Goal: Task Accomplishment & Management: Manage account settings

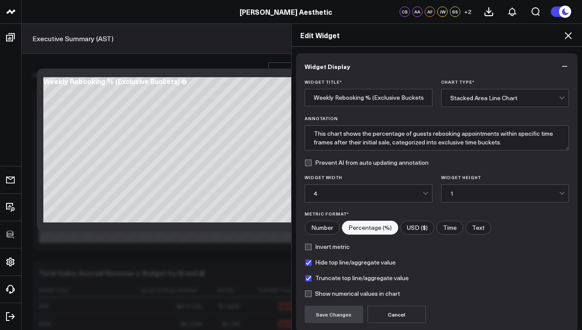
click at [571, 35] on icon at bounding box center [567, 35] width 10 height 10
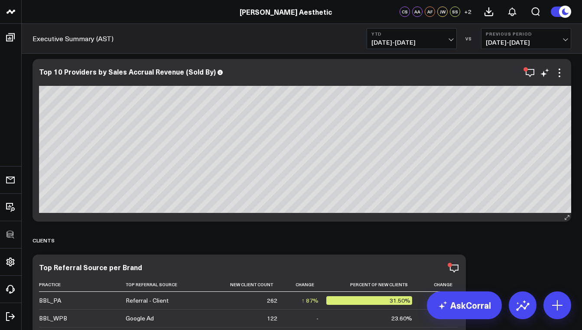
scroll to position [7241, 0]
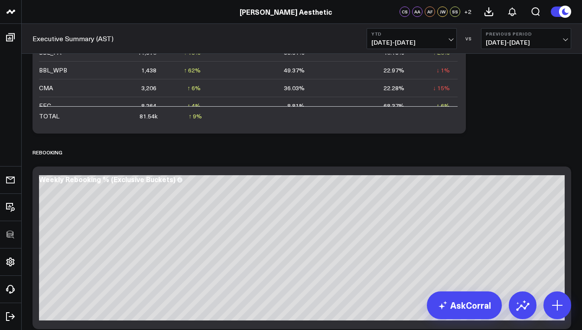
scroll to position [7813, 0]
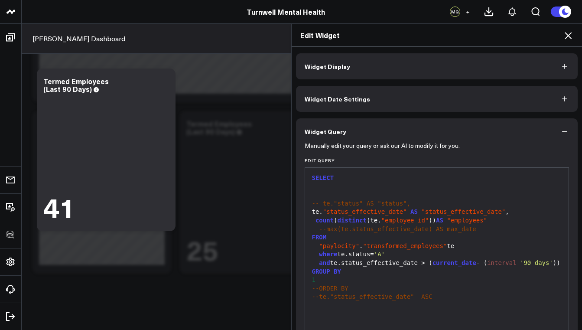
click at [354, 65] on button "Widget Display" at bounding box center [437, 66] width 282 height 26
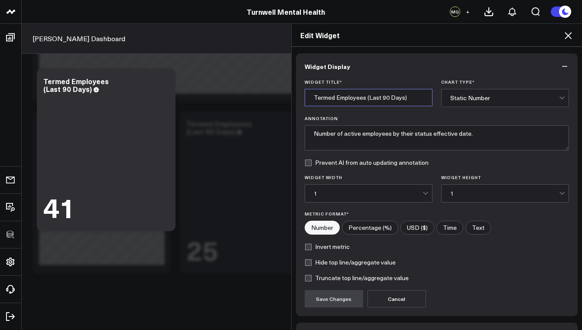
click at [359, 94] on input "Termed Employees (Last 90 Days)" at bounding box center [368, 97] width 128 height 17
drag, startPoint x: 362, startPoint y: 98, endPoint x: 310, endPoint y: 97, distance: 52.0
click at [310, 97] on input "Termed Employees (Last 90 Days)" at bounding box center [368, 97] width 128 height 17
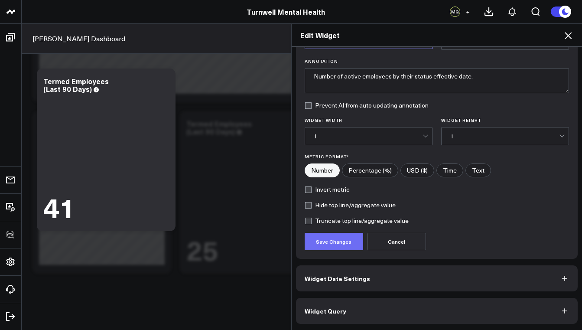
type input "New Employees (Last 90 Days)"
click at [342, 245] on button "Save Changes" at bounding box center [333, 241] width 58 height 17
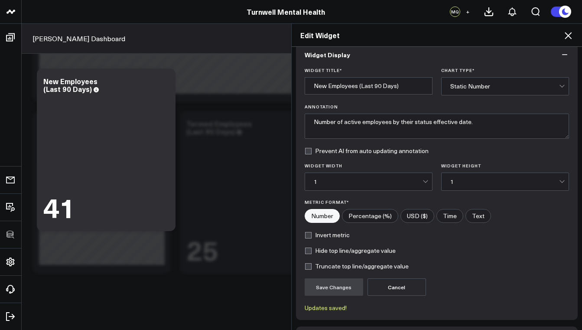
scroll to position [0, 0]
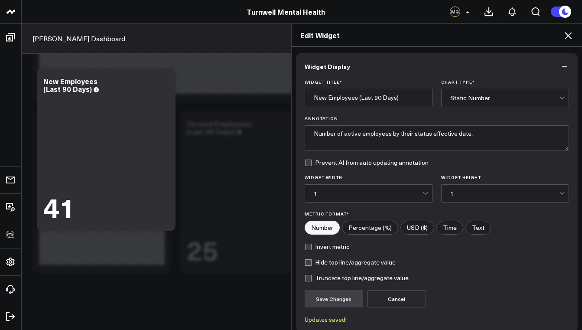
click at [568, 35] on icon at bounding box center [567, 35] width 10 height 10
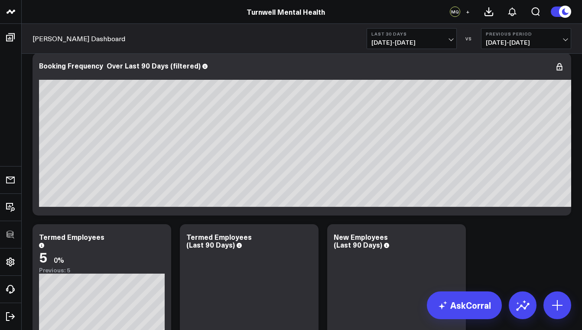
scroll to position [2177, 0]
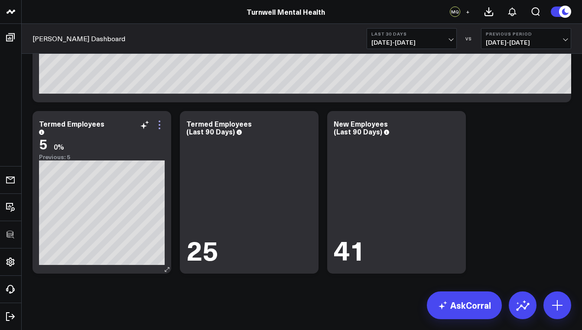
click at [160, 124] on icon at bounding box center [159, 125] width 2 height 2
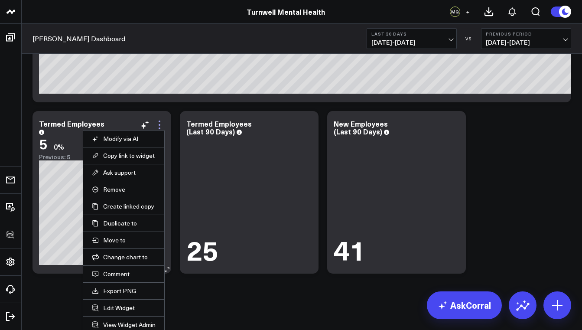
click at [158, 124] on icon at bounding box center [159, 125] width 10 height 10
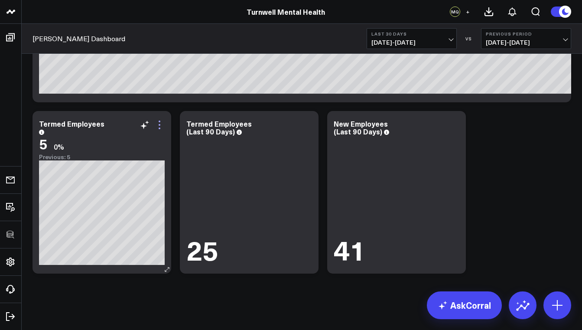
click at [158, 124] on icon at bounding box center [159, 125] width 10 height 10
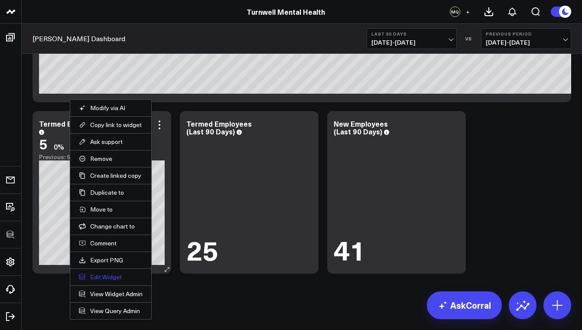
click at [114, 276] on button "Edit Widget" at bounding box center [111, 277] width 64 height 8
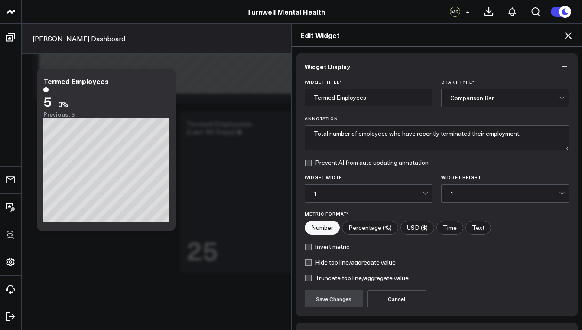
scroll to position [57, 0]
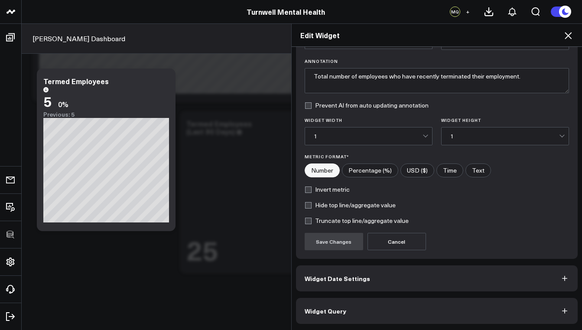
click at [321, 318] on button "Widget Query" at bounding box center [437, 310] width 282 height 26
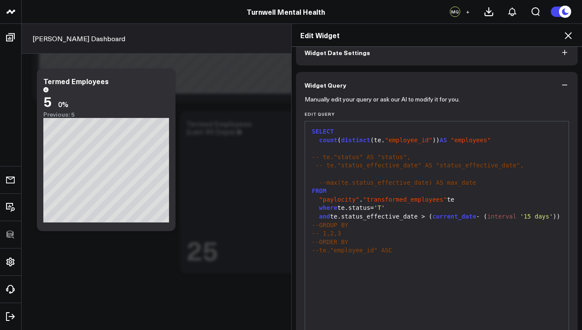
scroll to position [46, 0]
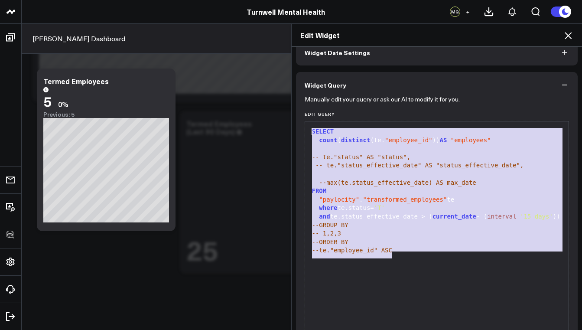
drag, startPoint x: 409, startPoint y: 259, endPoint x: 307, endPoint y: 126, distance: 167.1
click at [309, 126] on div "SELECT count ( distinct (te. "employee_id" )) AS "employees" -- te."status" AS …" at bounding box center [436, 229] width 255 height 207
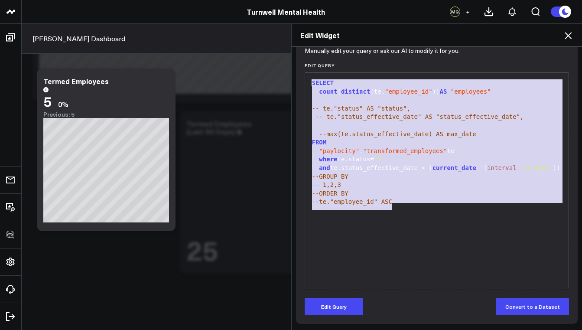
click at [340, 315] on div "Manually edit your query or ask our AI to modify it for you. Edit Query 99 1 2 …" at bounding box center [437, 186] width 282 height 274
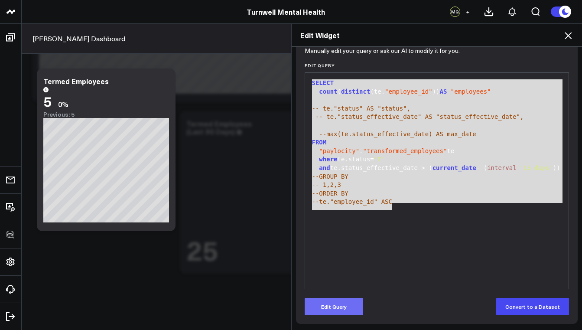
click at [338, 307] on button "Edit Query" at bounding box center [333, 305] width 58 height 17
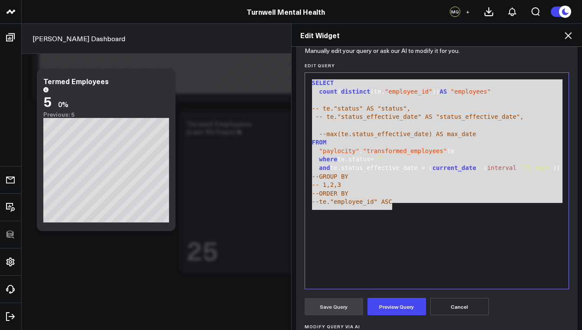
click at [395, 212] on div "SELECT count ( distinct (te. "employee_id" )) AS "employees" -- te."status" AS …" at bounding box center [436, 180] width 255 height 207
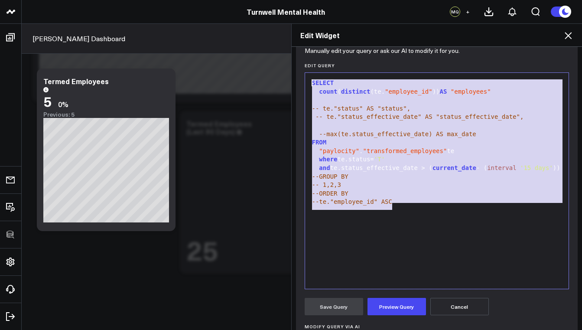
drag, startPoint x: 406, startPoint y: 211, endPoint x: 307, endPoint y: 84, distance: 160.7
click at [309, 84] on div "SELECT count ( distinct (te. "employee_id" )) AS "employees" -- te."status" AS …" at bounding box center [436, 180] width 255 height 207
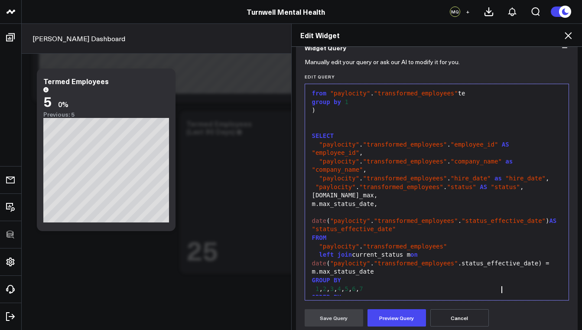
scroll to position [140, 0]
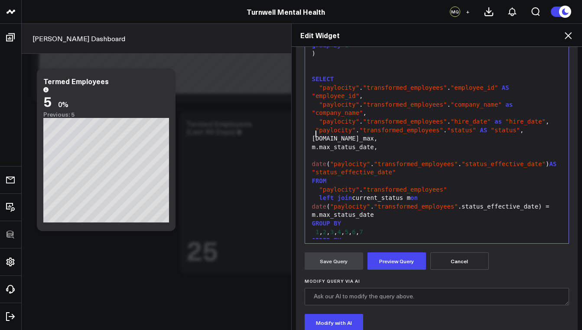
click at [312, 134] on div "[DOMAIN_NAME]_max," at bounding box center [436, 138] width 255 height 9
click at [311, 143] on div "m.max_status_date," at bounding box center [436, 147] width 255 height 9
click at [446, 265] on button "Cancel" at bounding box center [459, 260] width 58 height 17
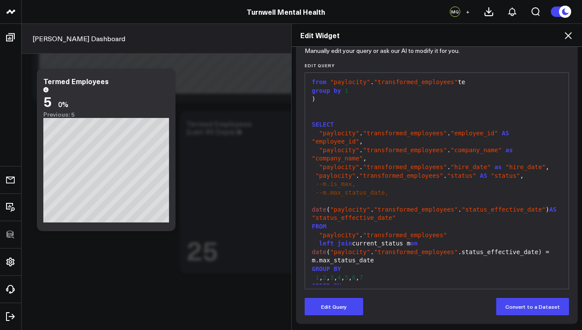
scroll to position [95, 0]
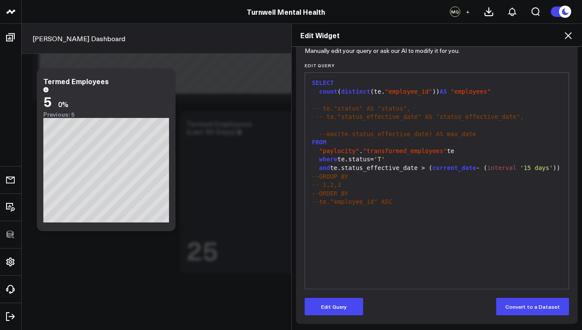
click at [567, 32] on icon at bounding box center [567, 35] width 10 height 10
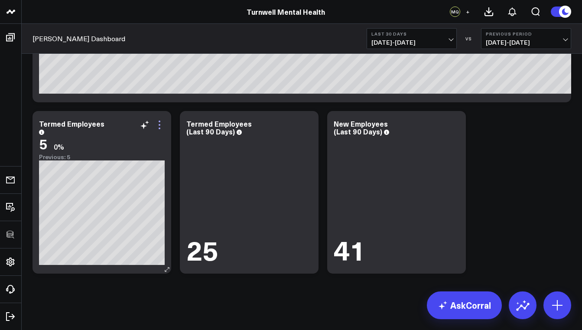
click at [160, 125] on icon at bounding box center [159, 125] width 10 height 10
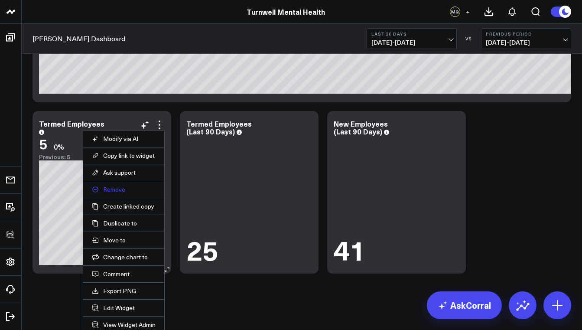
click at [120, 190] on button "Remove" at bounding box center [124, 189] width 64 height 8
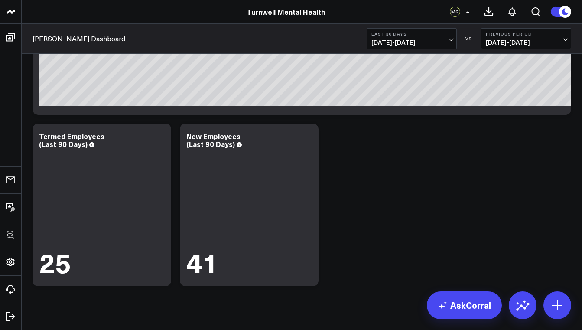
scroll to position [2167, 0]
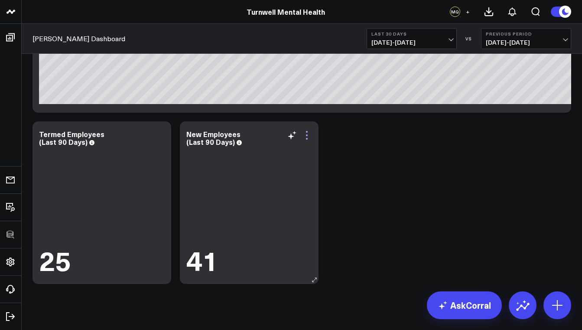
click at [308, 136] on icon at bounding box center [306, 135] width 10 height 10
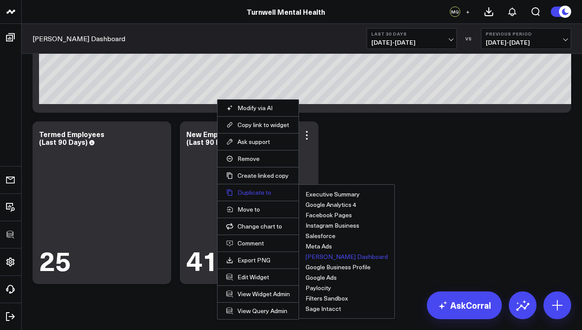
click at [260, 193] on button "Duplicate to" at bounding box center [258, 192] width 64 height 8
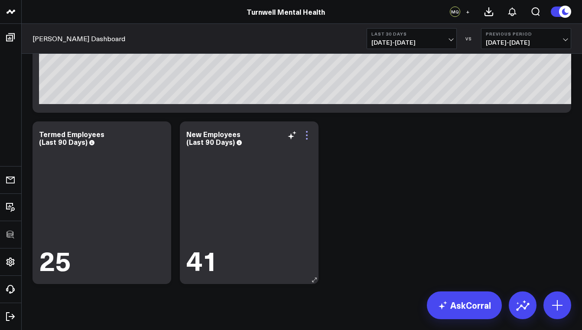
click at [308, 137] on icon at bounding box center [306, 135] width 10 height 10
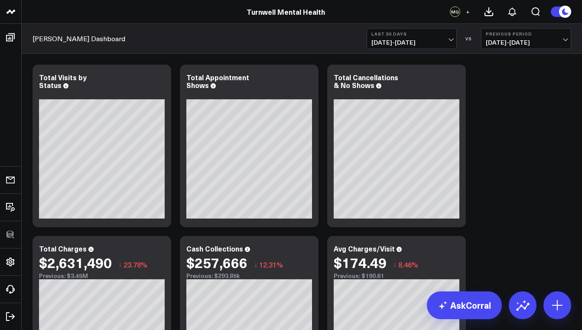
scroll to position [151, 0]
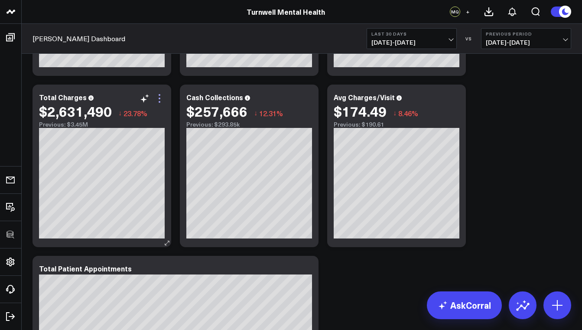
click at [161, 100] on icon at bounding box center [159, 98] width 10 height 10
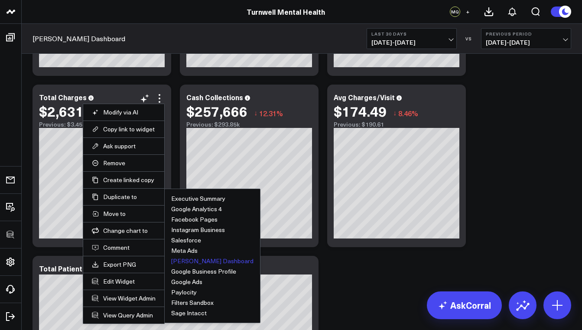
click at [187, 261] on button "[PERSON_NAME] Dashboard" at bounding box center [212, 261] width 82 height 6
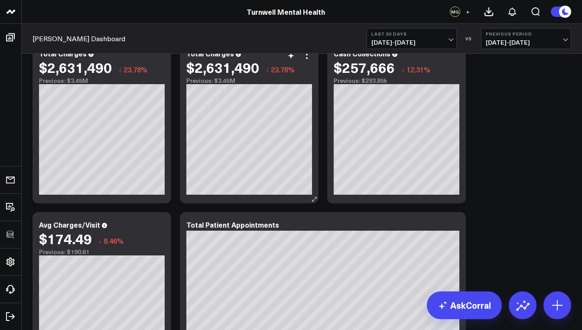
scroll to position [179, 0]
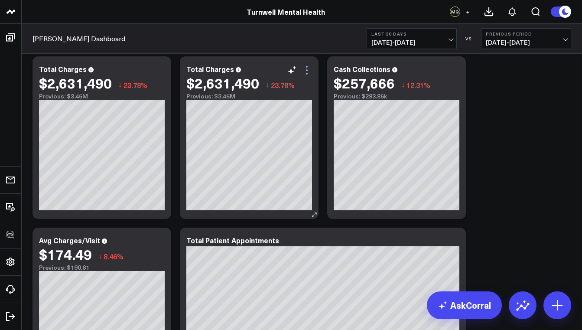
click at [306, 71] on icon at bounding box center [306, 70] width 10 height 10
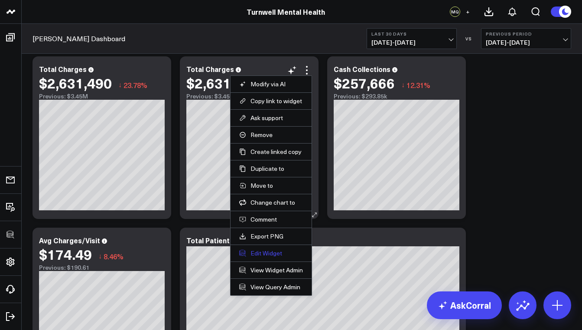
click at [272, 255] on button "Edit Widget" at bounding box center [271, 253] width 64 height 8
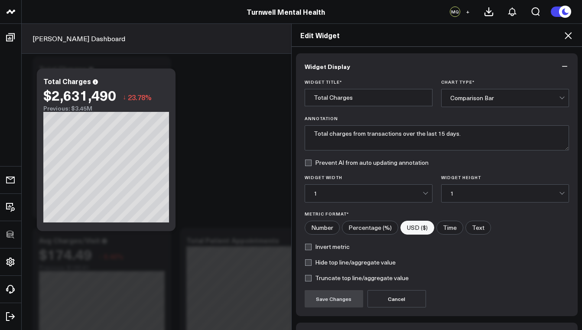
click at [474, 98] on div "Comparison Bar" at bounding box center [504, 97] width 109 height 7
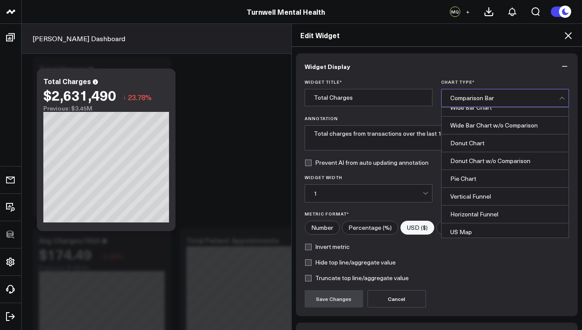
scroll to position [55, 0]
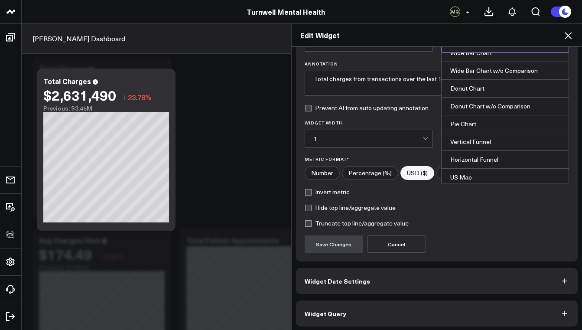
click at [391, 319] on button "Widget Query" at bounding box center [437, 313] width 282 height 26
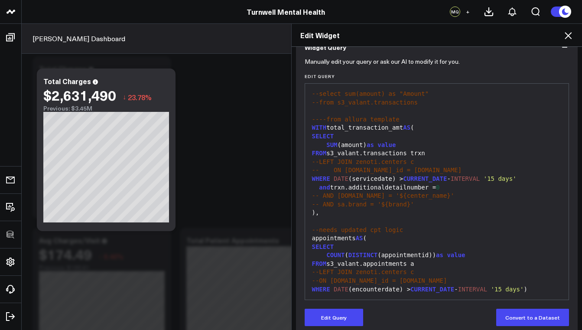
scroll to position [68, 0]
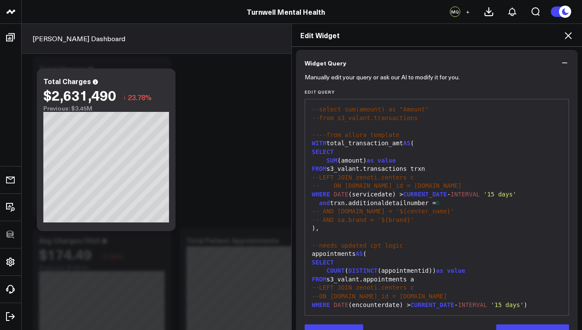
click at [378, 149] on div "SELECT" at bounding box center [436, 152] width 255 height 9
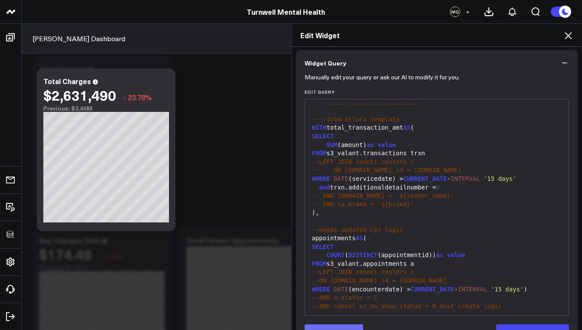
click at [348, 326] on button "Edit Query" at bounding box center [333, 332] width 58 height 17
click at [343, 139] on div "SELECT" at bounding box center [436, 136] width 255 height 9
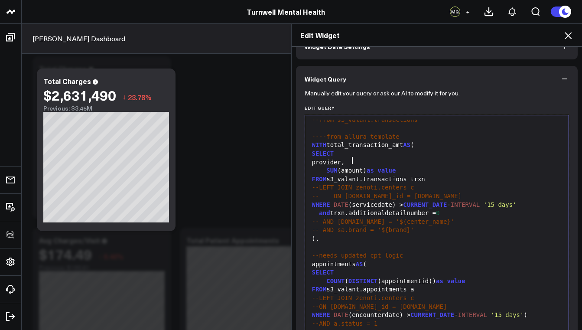
scroll to position [45, 0]
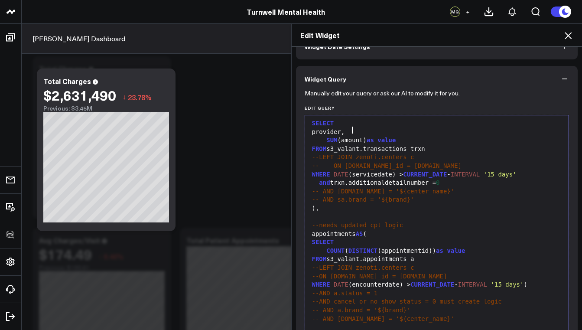
click at [414, 195] on div "-- AND sa.brand = '${brand}'" at bounding box center [436, 199] width 255 height 9
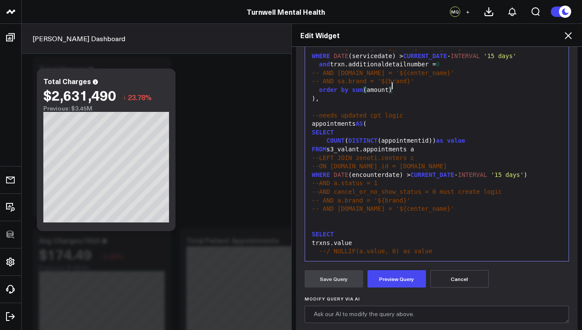
scroll to position [124, 0]
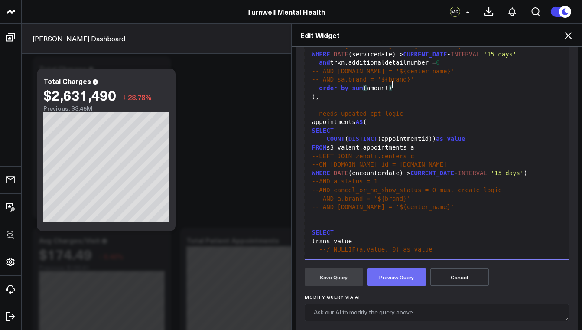
click at [387, 273] on button "Preview Query" at bounding box center [396, 276] width 58 height 17
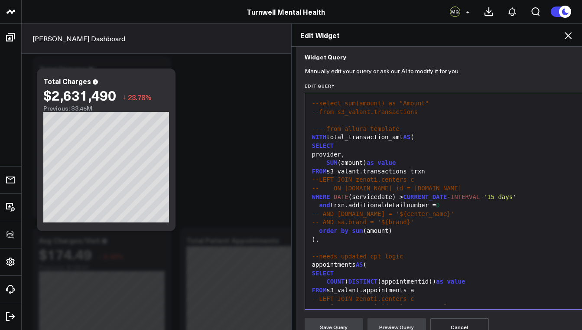
scroll to position [73, 0]
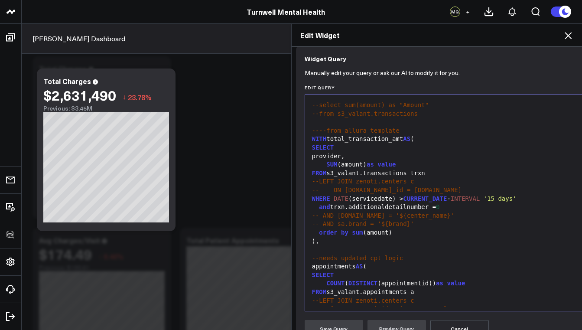
click at [414, 221] on div "-- AND sa.brand = '${brand}'" at bounding box center [501, 224] width 385 height 9
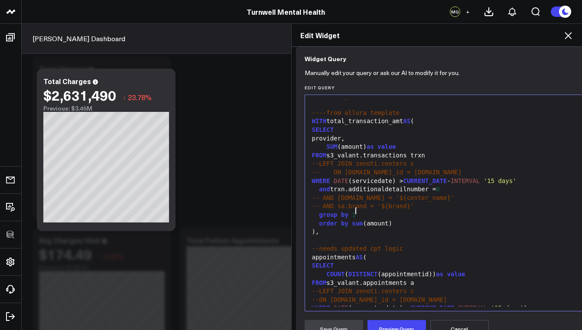
scroll to position [87, 0]
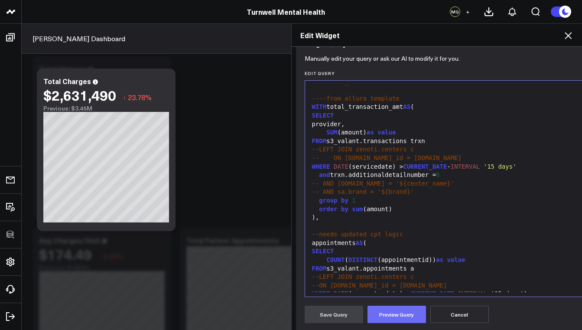
click at [413, 313] on button "Preview Query" at bounding box center [396, 313] width 58 height 17
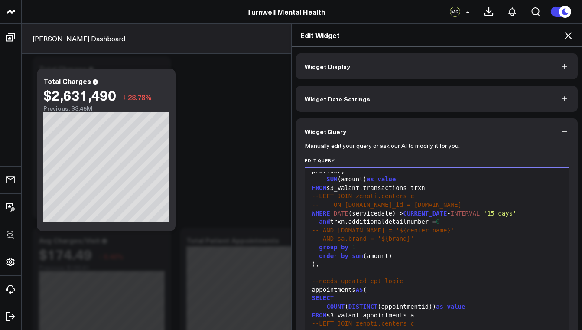
scroll to position [58, 0]
click at [404, 260] on div ")," at bounding box center [436, 264] width 255 height 9
click at [401, 252] on div "order by sum (amount)" at bounding box center [436, 256] width 255 height 9
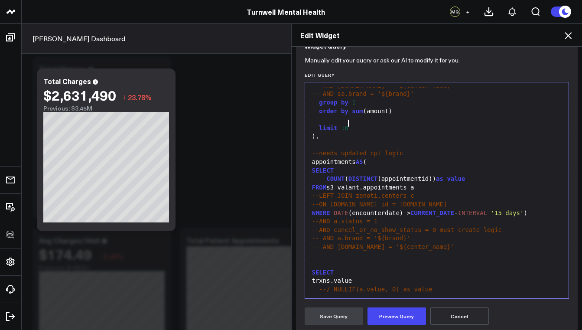
scroll to position [158, 0]
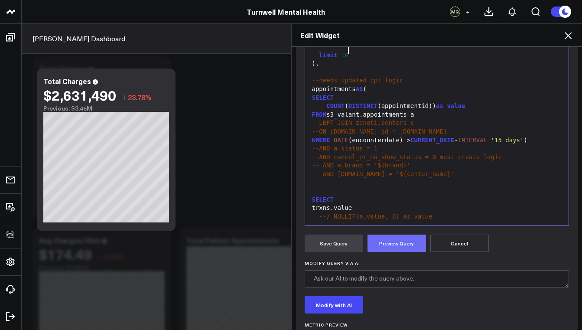
click at [394, 247] on button "Preview Query" at bounding box center [396, 242] width 58 height 17
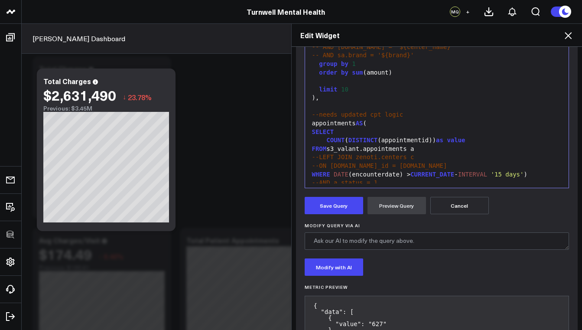
scroll to position [117, 0]
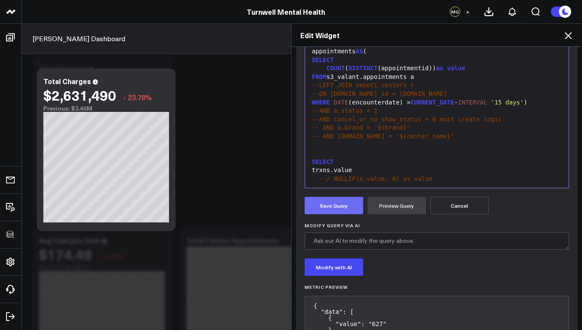
click at [327, 197] on button "Save Query" at bounding box center [333, 205] width 58 height 17
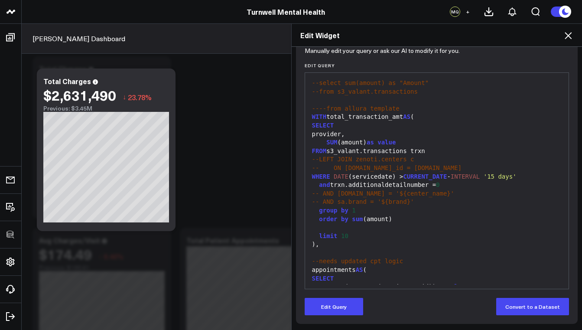
scroll to position [6, 0]
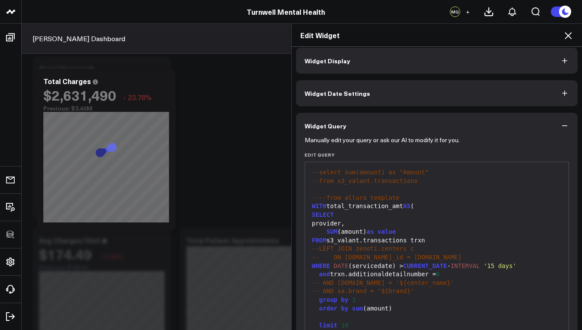
click at [346, 63] on button "Widget Display" at bounding box center [437, 61] width 282 height 26
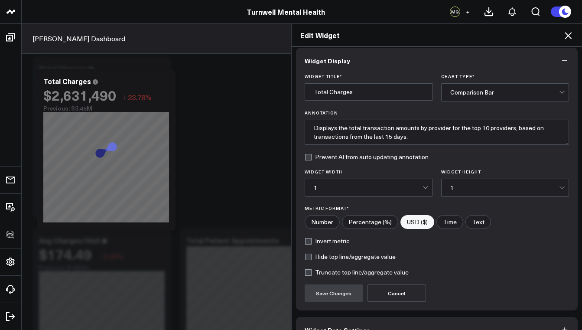
scroll to position [0, 0]
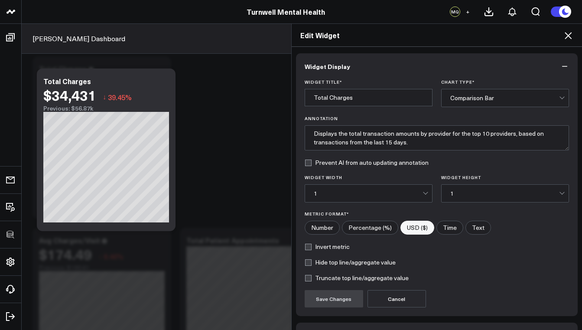
click at [462, 99] on div "Comparison Bar" at bounding box center [504, 97] width 109 height 7
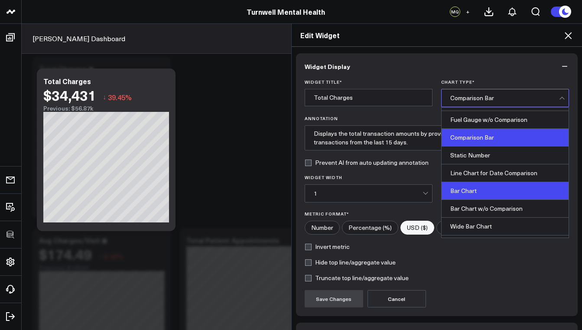
scroll to position [42, 0]
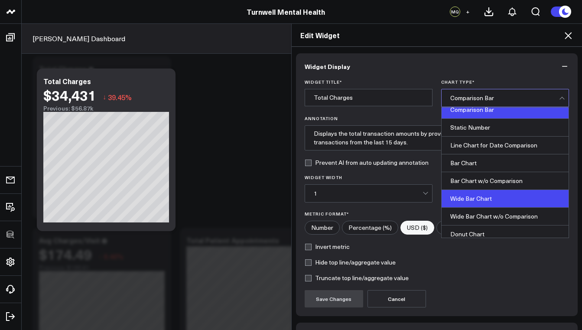
click at [484, 200] on div "Wide Bar Chart" at bounding box center [504, 199] width 127 height 18
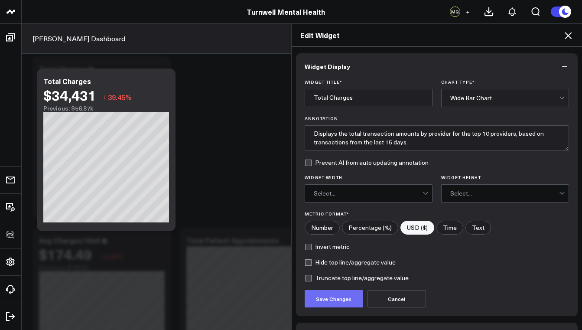
click at [334, 298] on button "Save Changes" at bounding box center [333, 298] width 58 height 17
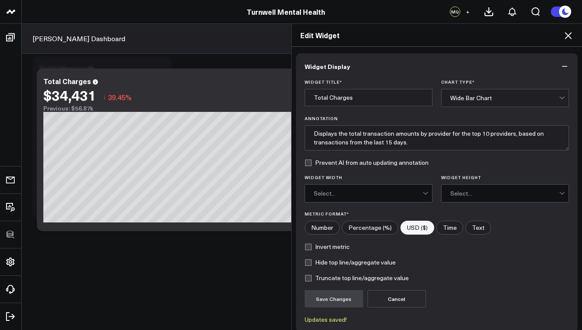
drag, startPoint x: 213, startPoint y: 229, endPoint x: 254, endPoint y: 227, distance: 41.2
click at [254, 227] on div "Edit Widget Widget Display Widget Title * Total Charges Chart Type * Wide Bar C…" at bounding box center [291, 176] width 582 height 306
click at [356, 189] on div "Select..." at bounding box center [368, 192] width 109 height 17
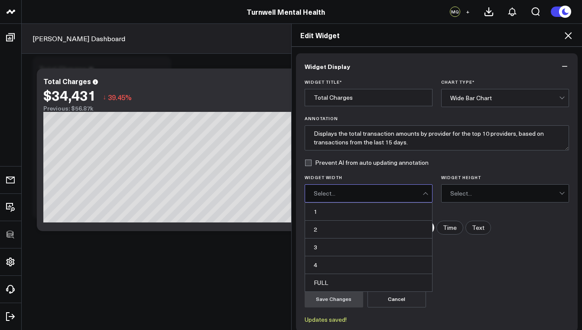
click at [356, 189] on div "Select..." at bounding box center [368, 192] width 109 height 17
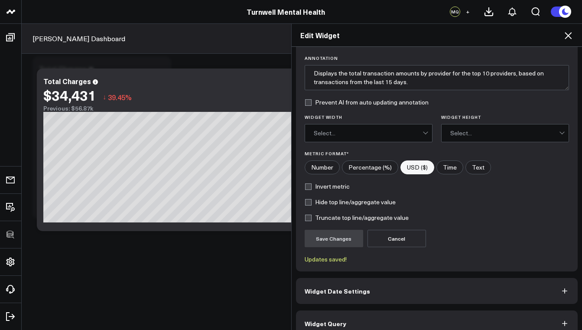
scroll to position [73, 0]
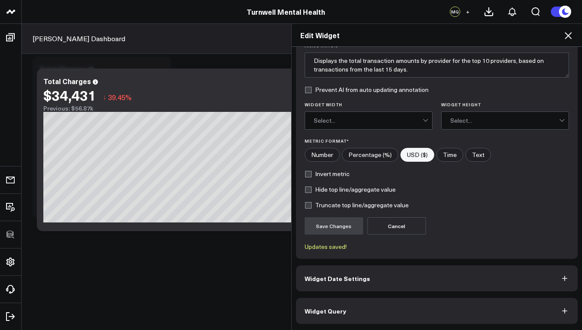
click at [345, 310] on button "Widget Query" at bounding box center [437, 310] width 282 height 26
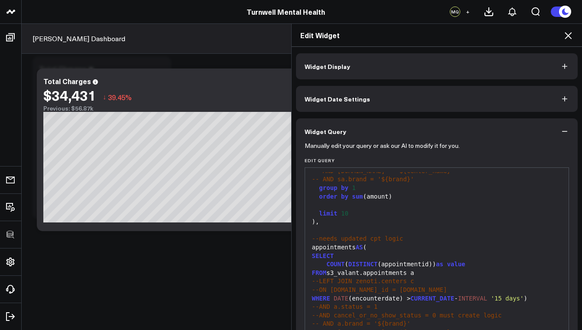
scroll to position [67, 0]
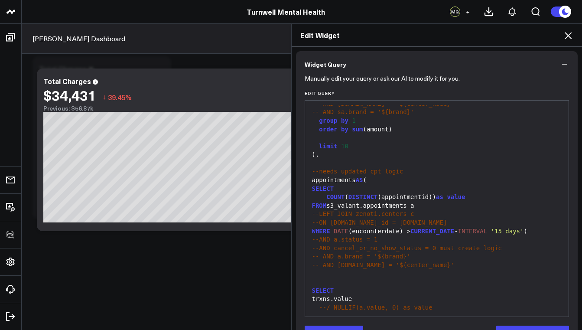
click at [365, 294] on div "trxns.value" at bounding box center [436, 298] width 255 height 9
click at [323, 294] on div "trxns.value" at bounding box center [436, 298] width 255 height 9
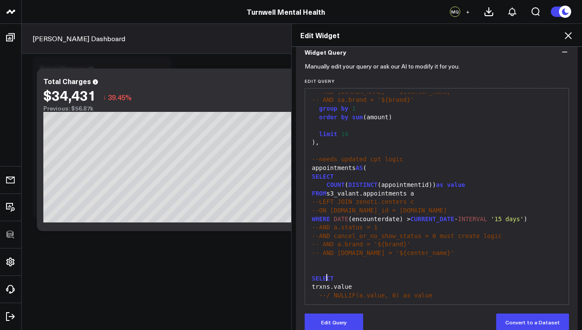
scroll to position [95, 0]
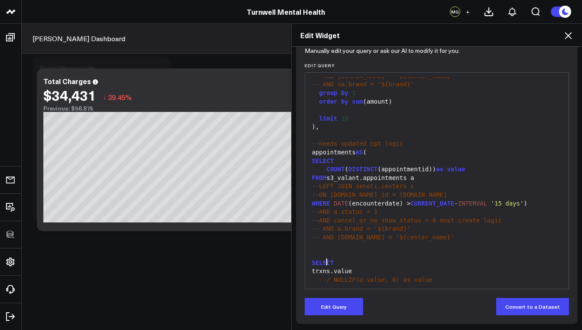
click at [312, 259] on span "SELECT" at bounding box center [323, 262] width 22 height 7
click at [320, 267] on div "trxns.value" at bounding box center [436, 271] width 255 height 9
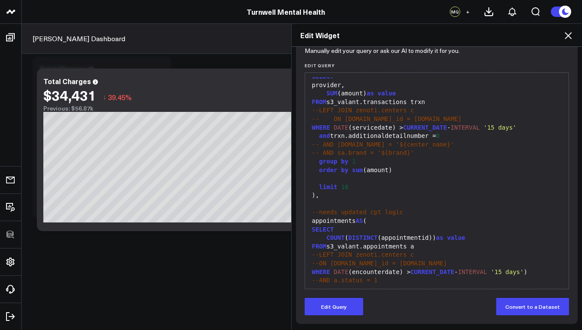
scroll to position [4, 0]
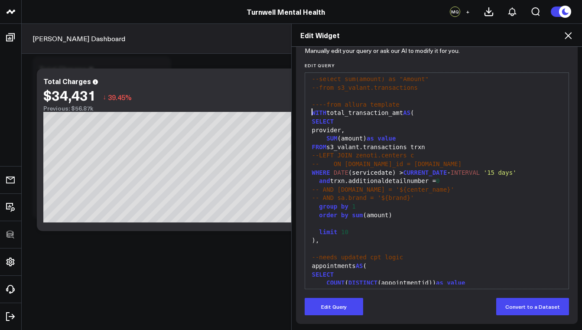
click at [312, 110] on span "WITH" at bounding box center [319, 112] width 15 height 7
click at [329, 309] on button "Edit Query" at bounding box center [333, 305] width 58 height 17
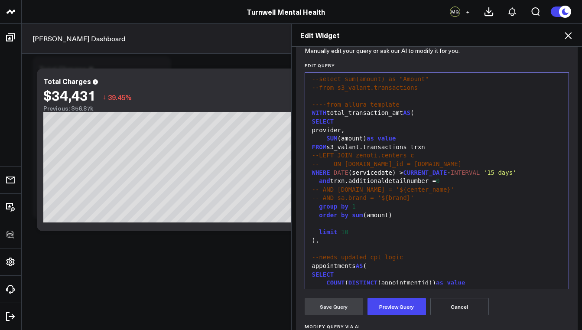
click at [309, 109] on div "WITH total_transaction_amt AS (" at bounding box center [436, 113] width 255 height 9
click at [310, 236] on div ")," at bounding box center [436, 240] width 255 height 9
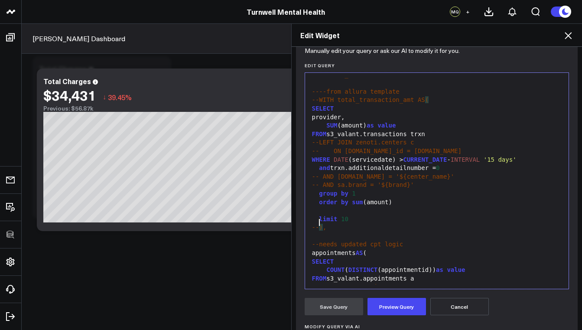
scroll to position [50, 0]
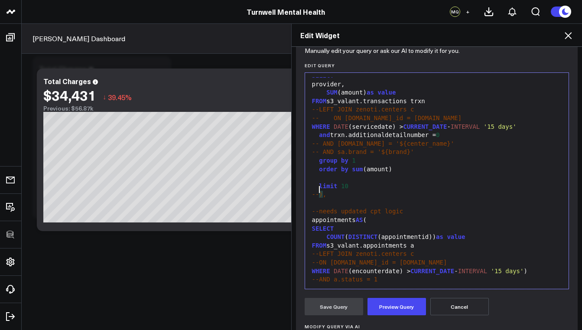
click at [309, 216] on div "appointments AS (" at bounding box center [436, 220] width 255 height 9
click at [310, 224] on div "SELECT" at bounding box center [436, 228] width 255 height 9
click at [310, 233] on div "COUNT ( DISTINCT (appointmentid)) as value" at bounding box center [436, 237] width 255 height 9
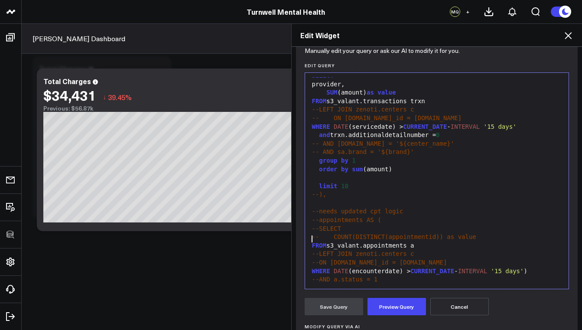
click at [310, 241] on div "FROM s3_valant.appointments a" at bounding box center [436, 245] width 255 height 9
click at [312, 267] on span "WHERE" at bounding box center [321, 270] width 18 height 7
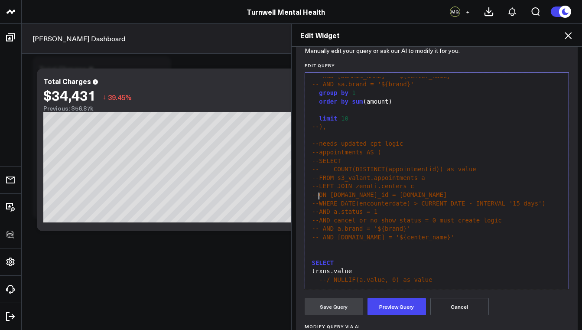
scroll to position [107, 0]
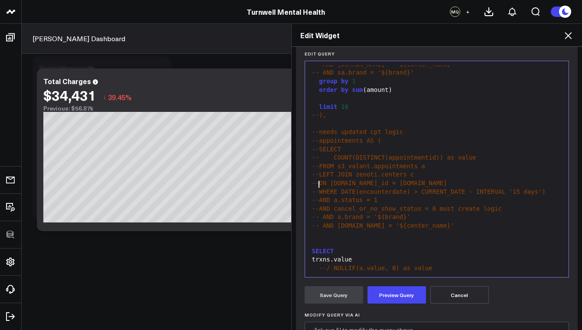
click at [312, 247] on span "SELECT" at bounding box center [323, 250] width 22 height 7
click at [310, 255] on div "trxns.value" at bounding box center [436, 259] width 255 height 9
click at [310, 247] on div "S --ELECT" at bounding box center [436, 251] width 255 height 9
click at [312, 273] on span "FROM" at bounding box center [319, 276] width 15 height 7
click at [392, 293] on button "Preview Query" at bounding box center [396, 294] width 58 height 17
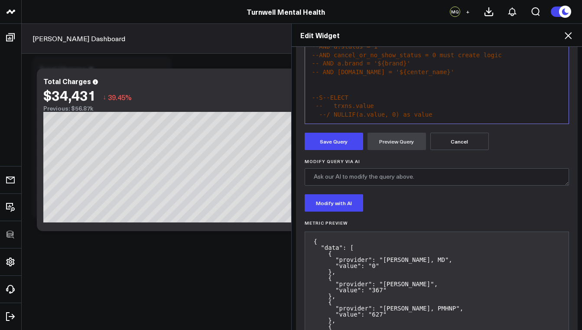
scroll to position [260, 0]
click at [339, 143] on button "Save Query" at bounding box center [333, 141] width 58 height 17
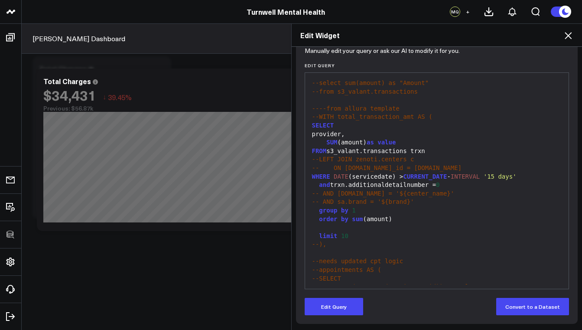
scroll to position [93, 0]
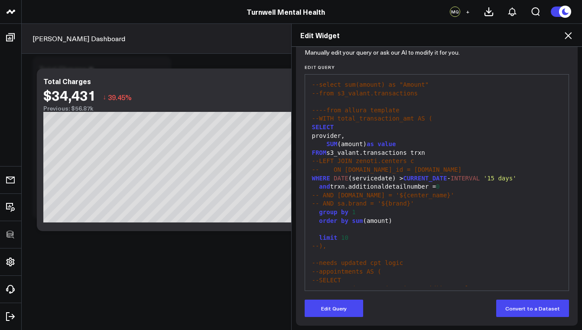
click at [398, 225] on div at bounding box center [436, 229] width 255 height 9
click at [398, 217] on div "order by sum (amount)" at bounding box center [436, 221] width 255 height 9
click at [336, 308] on button "Edit Query" at bounding box center [333, 307] width 58 height 17
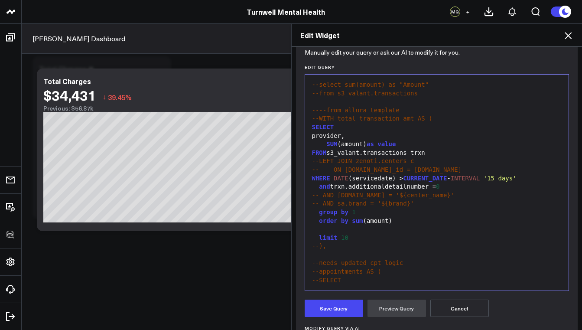
click at [403, 217] on div "order by sum ( amount )" at bounding box center [436, 221] width 255 height 9
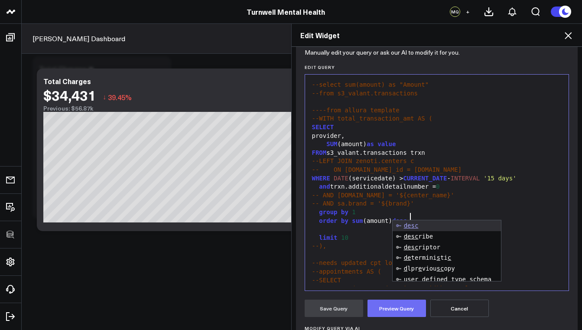
click at [381, 307] on button "Preview Query" at bounding box center [396, 307] width 58 height 17
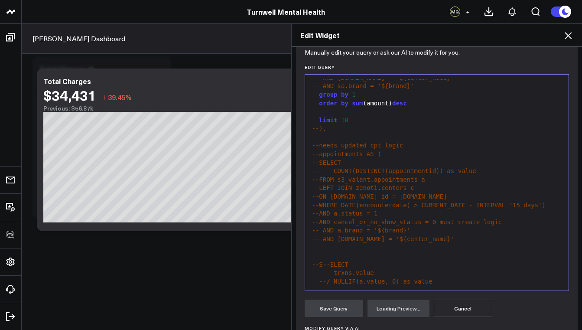
scroll to position [202, 0]
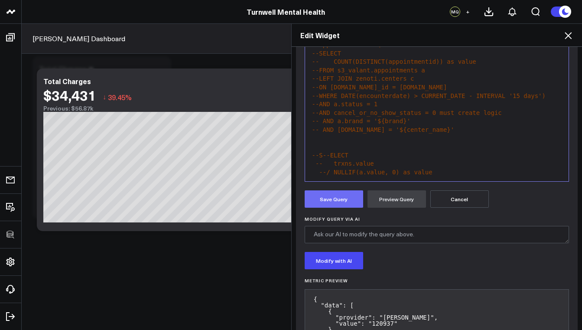
click at [332, 198] on button "Save Query" at bounding box center [333, 198] width 58 height 17
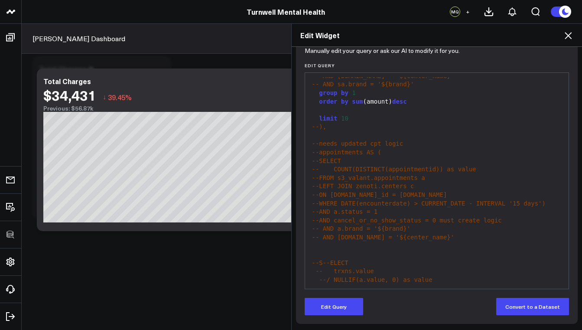
scroll to position [95, 0]
click at [570, 38] on icon at bounding box center [567, 35] width 7 height 7
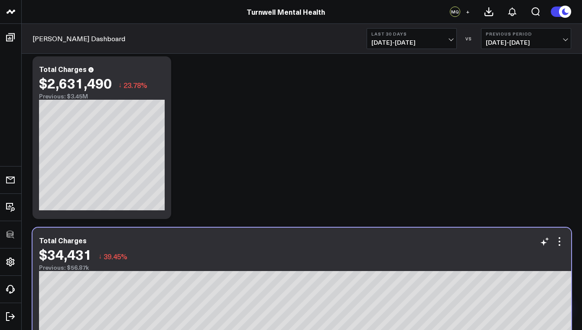
click at [72, 260] on div "$34,431" at bounding box center [65, 254] width 53 height 16
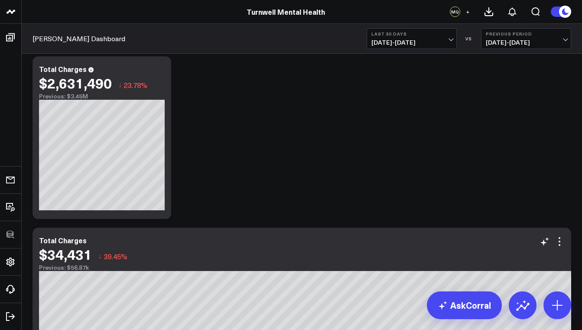
click at [72, 246] on div "$34,431" at bounding box center [65, 254] width 53 height 16
click at [60, 240] on div "Total Charges" at bounding box center [66, 240] width 55 height 10
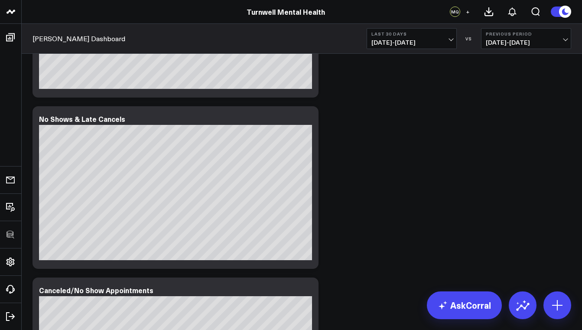
scroll to position [1150, 0]
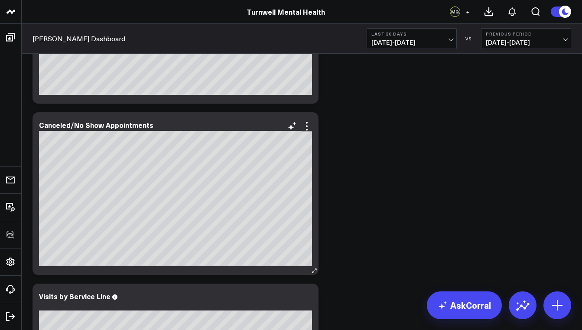
click at [315, 159] on div "Canceled/No Show Appointments [#fff fontSize:14px lineHeight:16px][DATE][/] [#f…" at bounding box center [175, 193] width 286 height 162
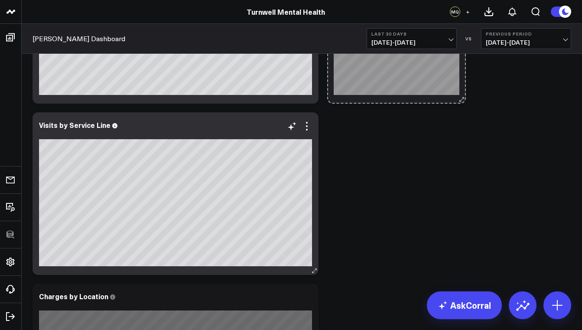
click at [184, 236] on div "Modify via AI Copy link to widget Ask support Remove Create linked copy Executi…" at bounding box center [301, 194] width 547 height 2566
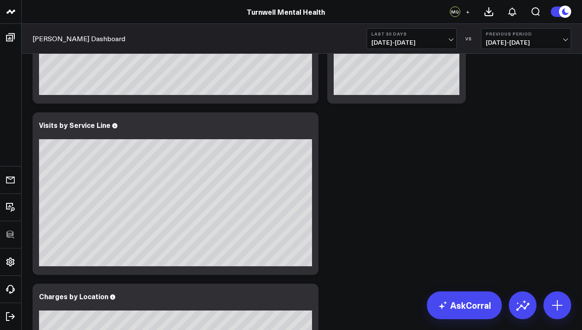
scroll to position [973, 0]
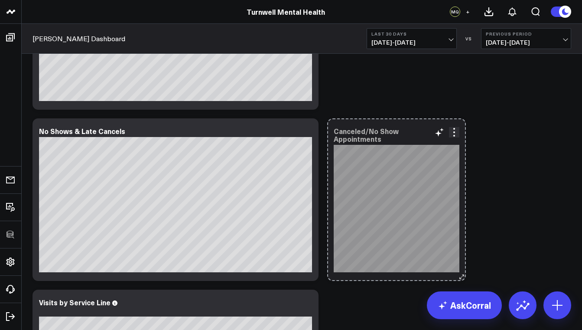
click at [458, 244] on div "Canceled/No Show Appointments [#fff fontSize:14px lineHeight:16px][DATE][/] [#f…" at bounding box center [396, 199] width 139 height 162
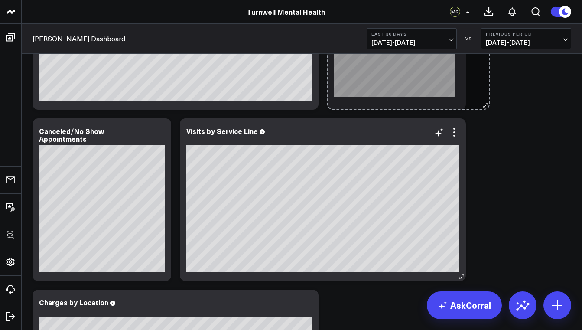
click at [189, 220] on div "Modify via AI Copy link to widget Ask support Remove Create linked copy Executi…" at bounding box center [301, 285] width 547 height 2395
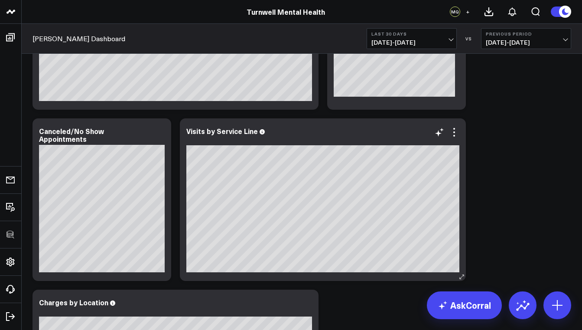
scroll to position [824, 0]
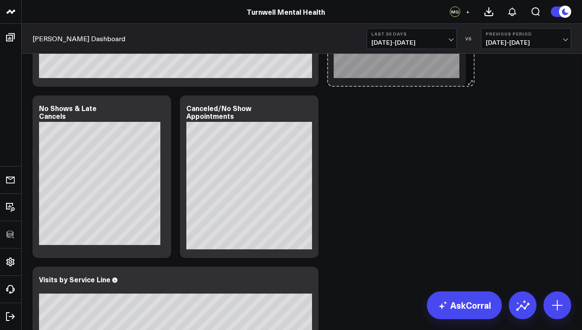
drag, startPoint x: 311, startPoint y: 252, endPoint x: 172, endPoint y: 222, distance: 141.9
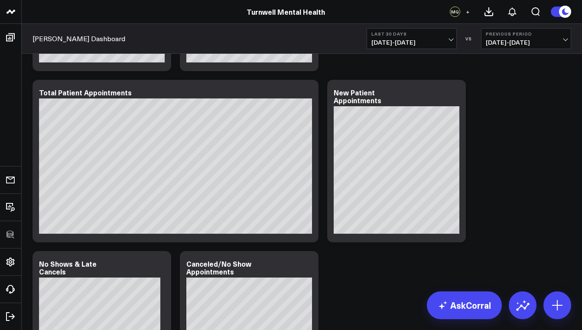
scroll to position [651, 0]
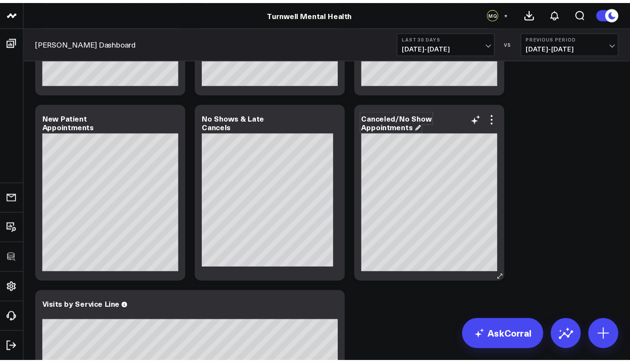
scroll to position [475, 0]
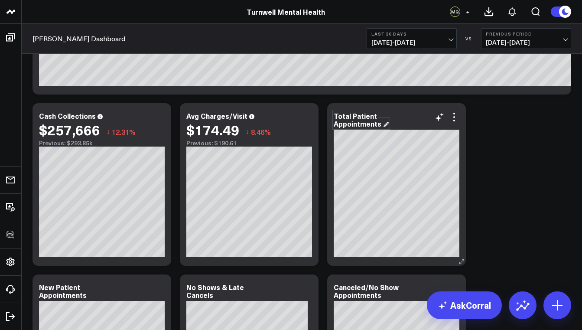
click at [342, 114] on div "Total Patient Appointments" at bounding box center [360, 119] width 55 height 17
click at [349, 115] on div "Total Patient Appointments" at bounding box center [360, 119] width 55 height 17
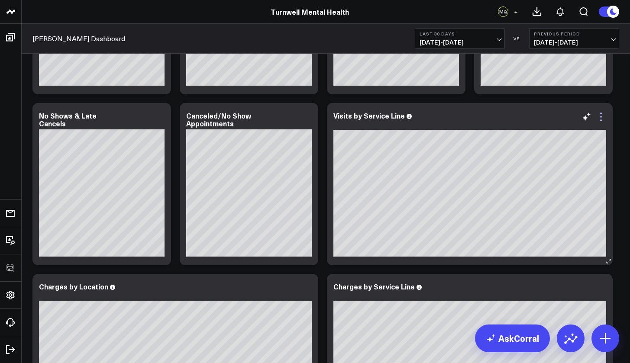
click at [581, 120] on icon at bounding box center [601, 117] width 10 height 10
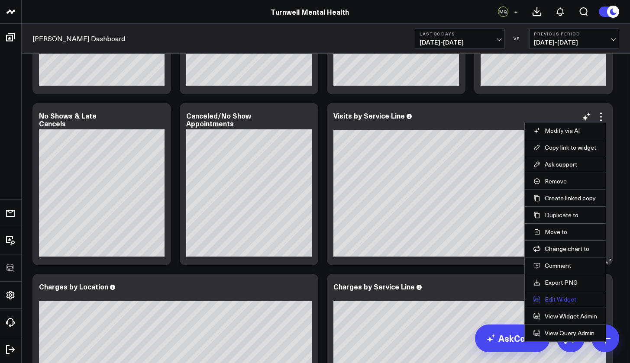
click at [567, 296] on button "Edit Widget" at bounding box center [565, 300] width 64 height 8
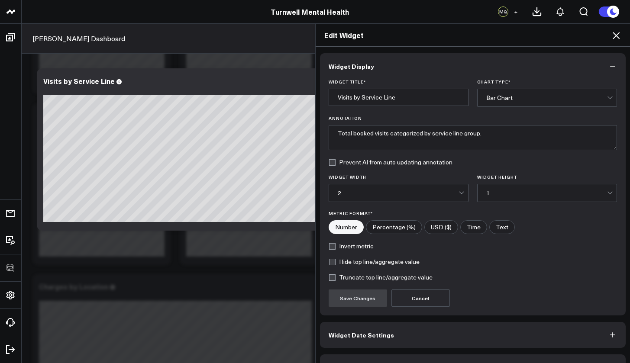
scroll to position [23, 0]
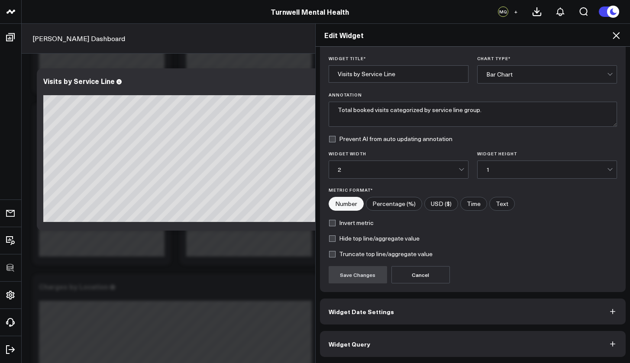
click at [369, 315] on span "Widget Date Settings" at bounding box center [361, 311] width 65 height 7
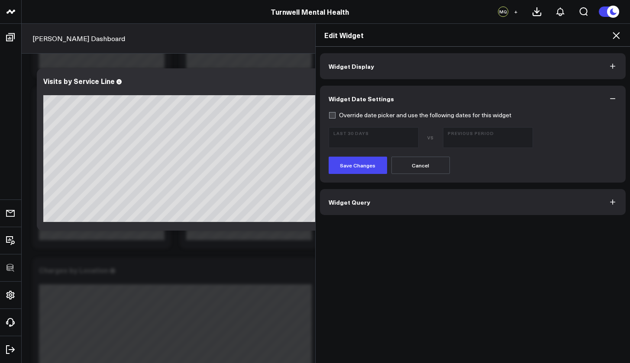
scroll to position [536, 0]
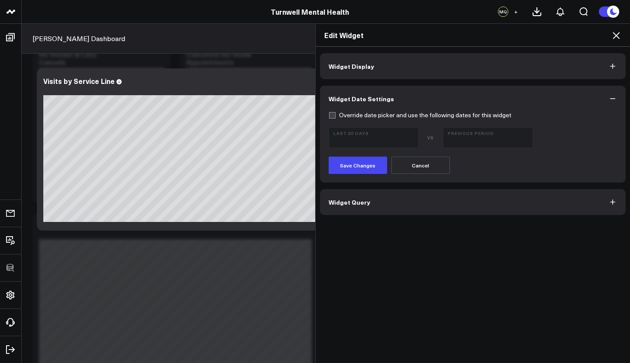
click at [374, 197] on button "Widget Query" at bounding box center [473, 202] width 306 height 26
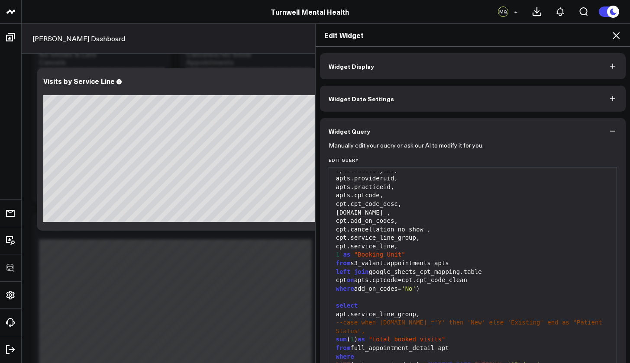
scroll to position [61, 0]
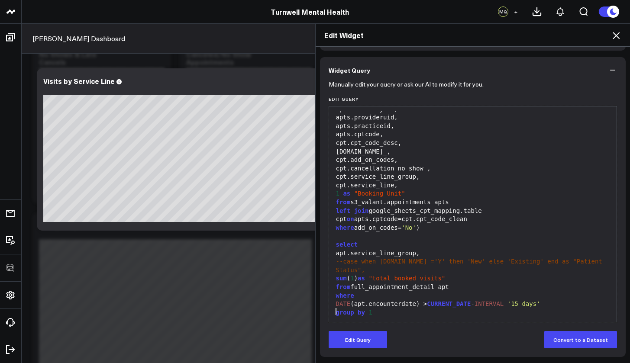
click at [395, 317] on div at bounding box center [472, 321] width 279 height 9
click at [365, 329] on button "Edit Query" at bounding box center [358, 339] width 58 height 17
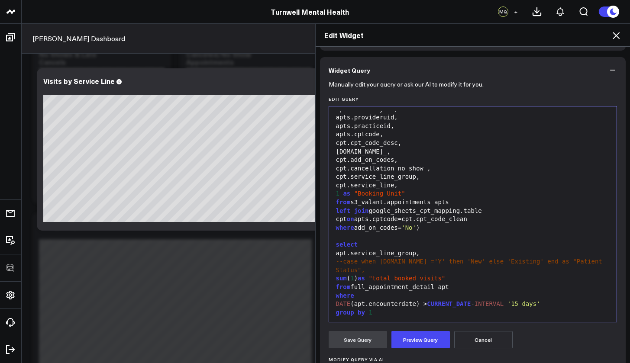
click at [373, 317] on div at bounding box center [472, 321] width 279 height 9
click at [414, 329] on button "Preview Query" at bounding box center [420, 339] width 58 height 17
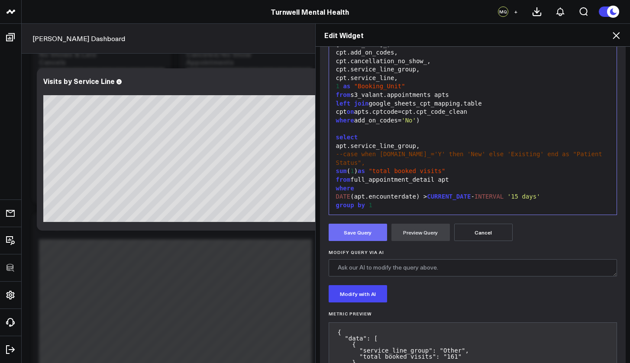
click at [343, 235] on button "Save Query" at bounding box center [358, 232] width 58 height 17
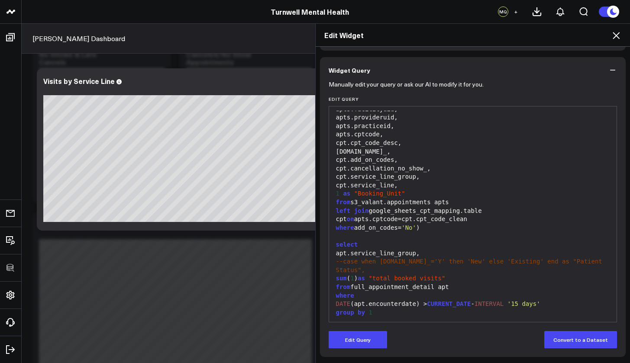
scroll to position [61, 0]
drag, startPoint x: 393, startPoint y: 311, endPoint x: 397, endPoint y: 310, distance: 4.4
click at [393, 317] on div "order by sum ( 1 )" at bounding box center [472, 321] width 279 height 9
click at [364, 329] on button "Edit Query" at bounding box center [358, 339] width 58 height 17
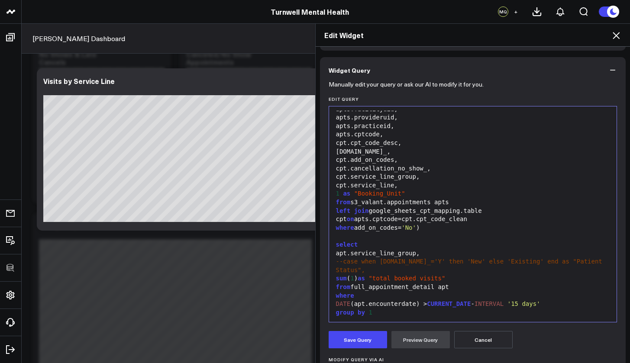
click at [404, 317] on div "order by sum ( 1 )" at bounding box center [472, 321] width 279 height 9
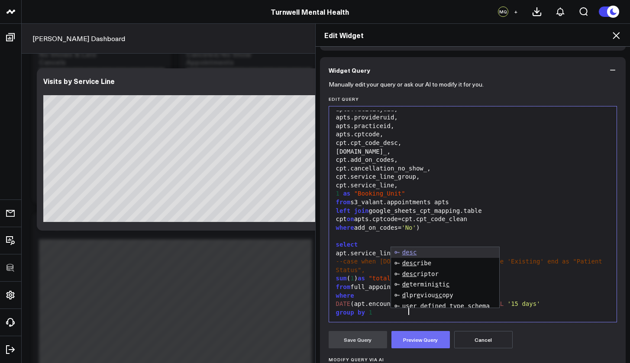
click at [406, 329] on button "Preview Query" at bounding box center [420, 339] width 58 height 17
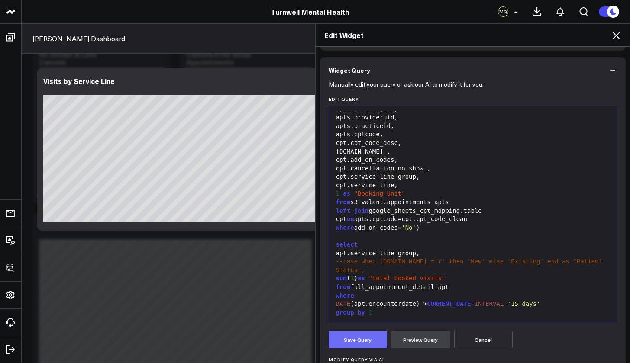
click at [365, 329] on button "Save Query" at bounding box center [358, 339] width 58 height 17
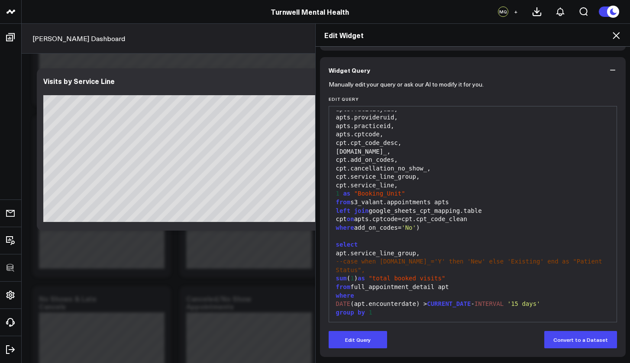
scroll to position [184, 0]
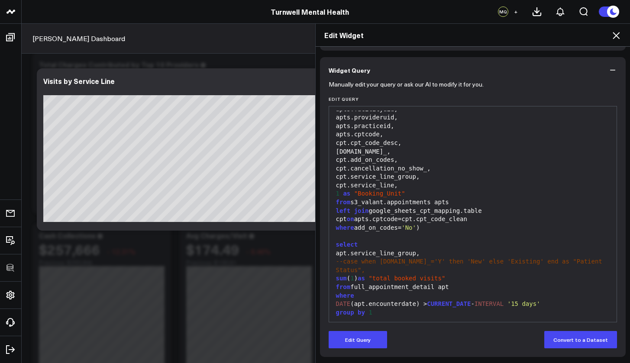
click at [581, 36] on icon at bounding box center [616, 35] width 10 height 10
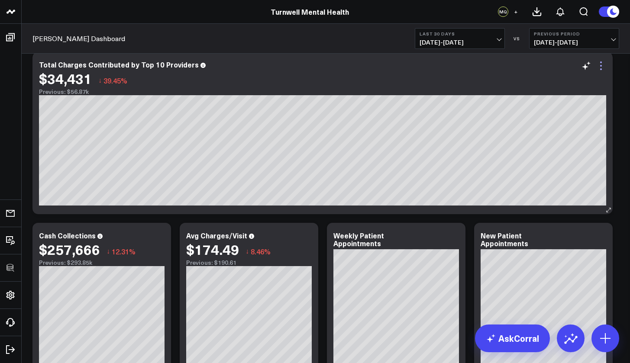
click at [581, 66] on icon at bounding box center [601, 66] width 10 height 10
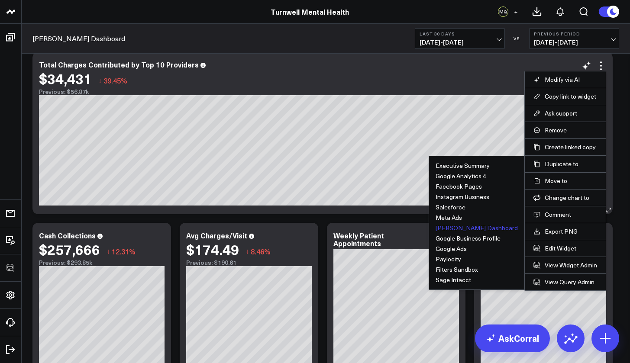
click at [481, 229] on button "[PERSON_NAME] Dashboard" at bounding box center [477, 228] width 82 height 6
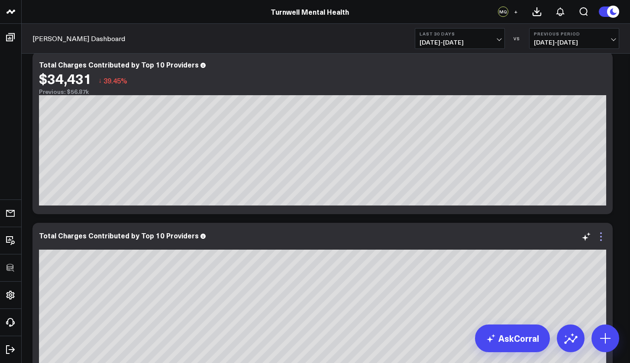
click at [581, 239] on icon at bounding box center [601, 237] width 10 height 10
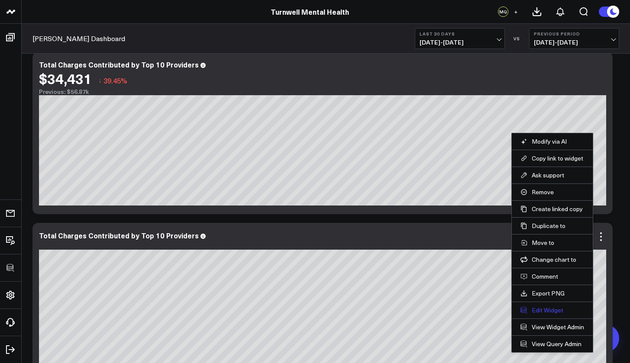
click at [547, 313] on button "Edit Widget" at bounding box center [552, 311] width 64 height 8
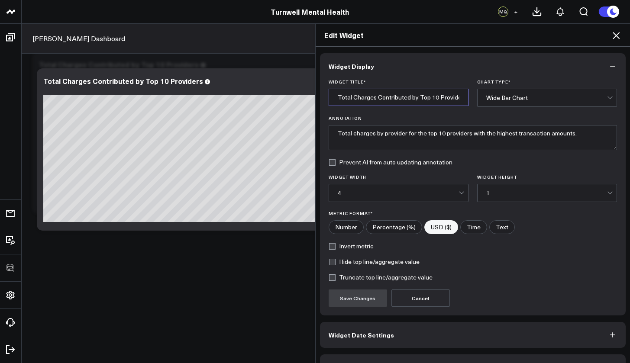
click at [359, 98] on input "Total Charges Contributed by Top 10 Providers" at bounding box center [399, 97] width 140 height 17
click at [377, 98] on input "Total Charges Contributed by Top 10 Providers" at bounding box center [399, 97] width 140 height 17
click at [403, 98] on input "Total Charges Contributed by Top 10 Providers" at bounding box center [399, 97] width 140 height 17
click at [409, 98] on input "Total Charges Contributed by Top 10 Providers" at bounding box center [399, 97] width 140 height 17
click at [432, 98] on input "Total Charges Contributed by Top 10 Providers" at bounding box center [399, 97] width 140 height 17
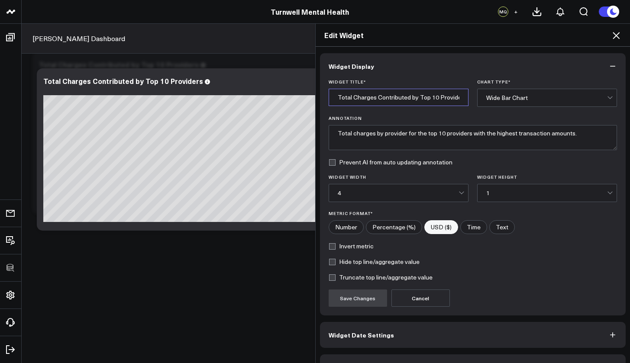
click at [435, 98] on input "Total Charges Contributed by Top 10 Providers" at bounding box center [399, 97] width 140 height 17
click at [491, 100] on div "Wide Bar Chart" at bounding box center [546, 97] width 121 height 7
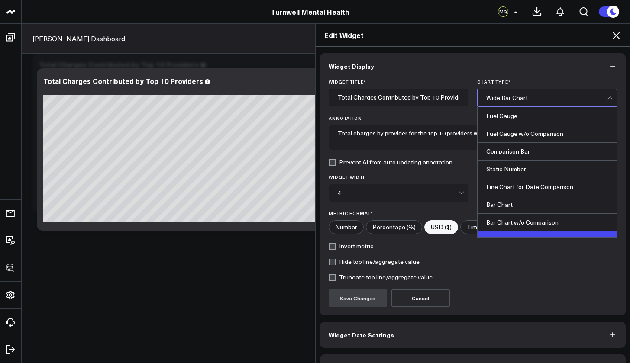
scroll to position [17, 0]
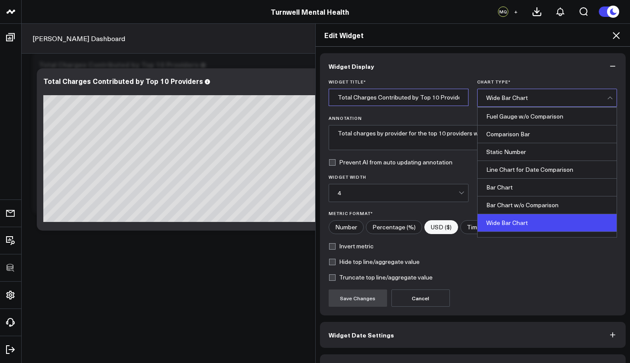
click at [453, 99] on input "Total Charges Contributed by Top 10 Providers" at bounding box center [399, 97] width 140 height 17
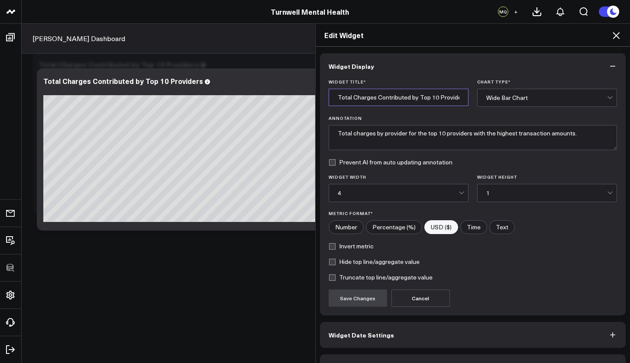
drag, startPoint x: 436, startPoint y: 97, endPoint x: 460, endPoint y: 98, distance: 24.3
click at [460, 98] on input "Total Charges Contributed by Top 10 Providers" at bounding box center [399, 97] width 140 height 17
type input "Total Charges Contributed by Top 10 Mayors"
drag, startPoint x: 450, startPoint y: 112, endPoint x: 398, endPoint y: 116, distance: 52.5
click at [398, 116] on label "Annotation" at bounding box center [473, 118] width 289 height 5
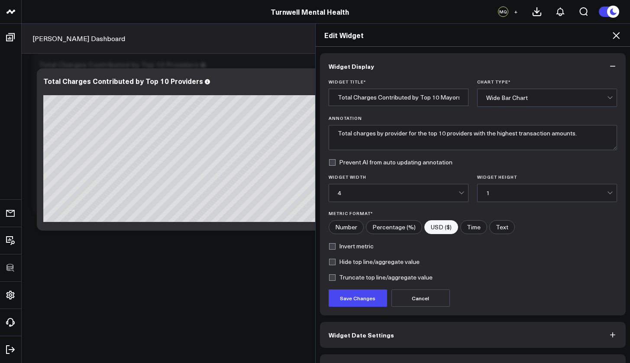
click at [398, 125] on textarea "Total charges by provider for the top 10 providers with the highest transaction…" at bounding box center [473, 137] width 289 height 25
click at [364, 297] on button "Save Changes" at bounding box center [358, 298] width 58 height 17
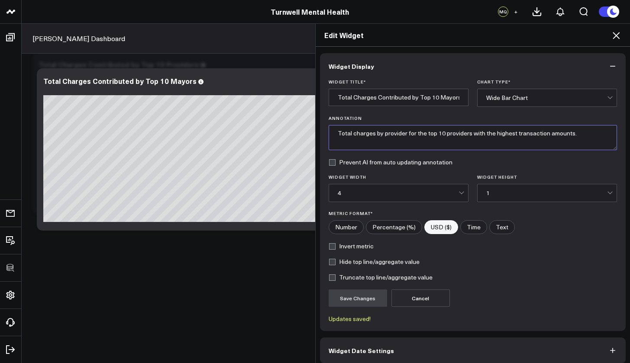
click at [448, 135] on textarea "Total charges by provider for the top 10 providers with the highest transaction…" at bounding box center [473, 137] width 289 height 25
drag, startPoint x: 443, startPoint y: 135, endPoint x: 465, endPoint y: 136, distance: 21.7
click at [465, 136] on textarea "Total charges by provider for the top 10 providers with the highest transaction…" at bounding box center [473, 137] width 289 height 25
click at [481, 137] on textarea "Total charges by provider for the top 10 mayors with the highest transaction am…" at bounding box center [473, 137] width 289 height 25
drag, startPoint x: 462, startPoint y: 135, endPoint x: 442, endPoint y: 135, distance: 19.5
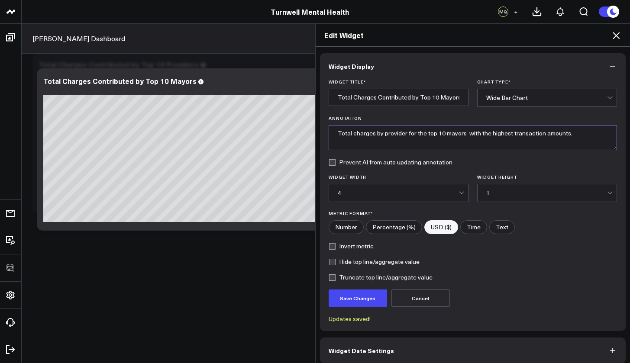
click at [442, 135] on textarea "Total charges by provider for the top 10 mayors with the highest transaction am…" at bounding box center [473, 137] width 289 height 25
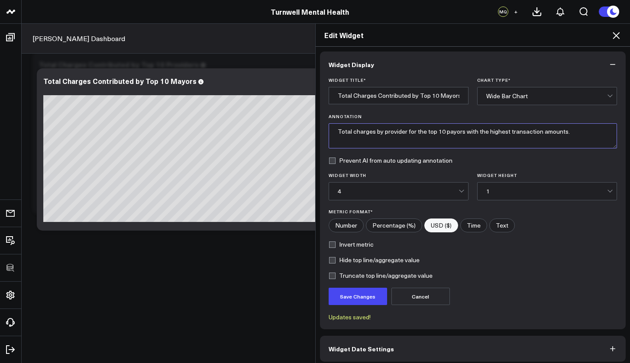
type textarea "Total charges by provider for the top 10 payors with the highest transaction am…"
click at [481, 263] on div "Hide top line/aggregate value" at bounding box center [473, 260] width 289 height 7
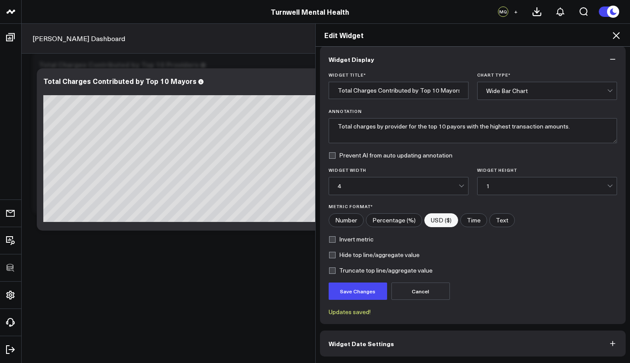
scroll to position [39, 0]
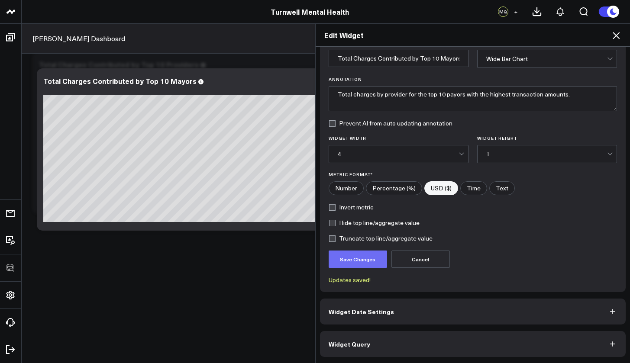
click at [376, 262] on button "Save Changes" at bounding box center [358, 259] width 58 height 17
click at [457, 329] on button "Widget Query" at bounding box center [473, 344] width 306 height 26
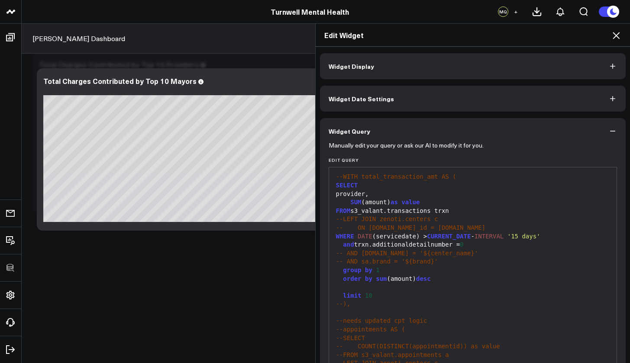
scroll to position [36, 0]
drag, startPoint x: 340, startPoint y: 191, endPoint x: 369, endPoint y: 192, distance: 28.6
click at [369, 192] on div "provider," at bounding box center [472, 192] width 279 height 9
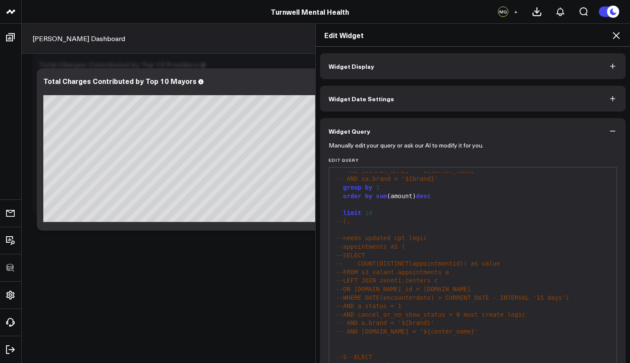
scroll to position [61, 0]
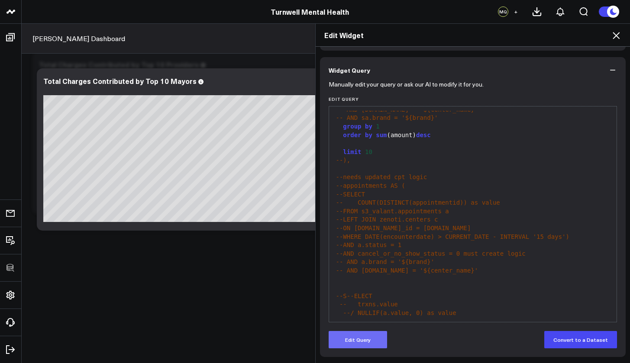
click at [365, 329] on button "Edit Query" at bounding box center [358, 339] width 58 height 17
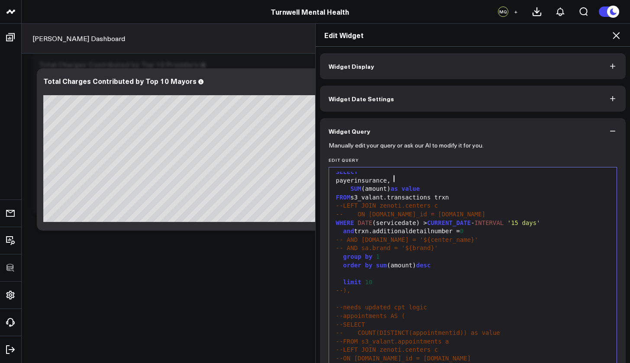
scroll to position [81, 0]
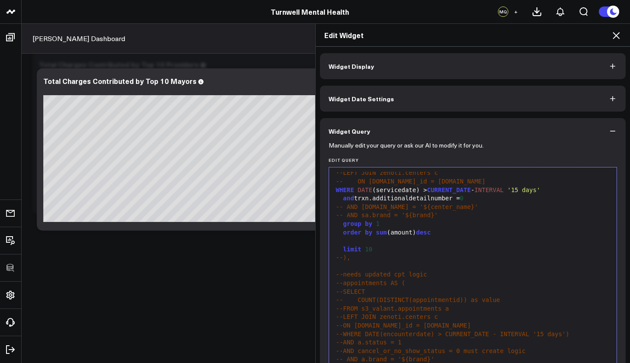
click at [339, 240] on div at bounding box center [472, 241] width 279 height 9
click at [338, 246] on div "limit 10" at bounding box center [472, 250] width 279 height 9
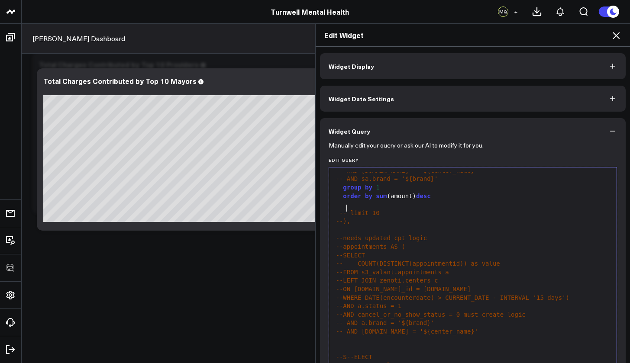
scroll to position [70, 0]
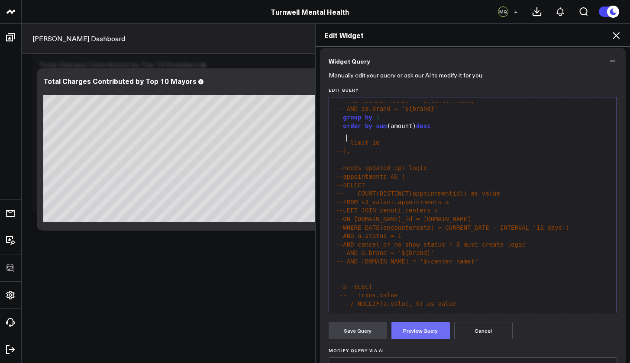
click at [412, 329] on button "Preview Query" at bounding box center [420, 330] width 58 height 17
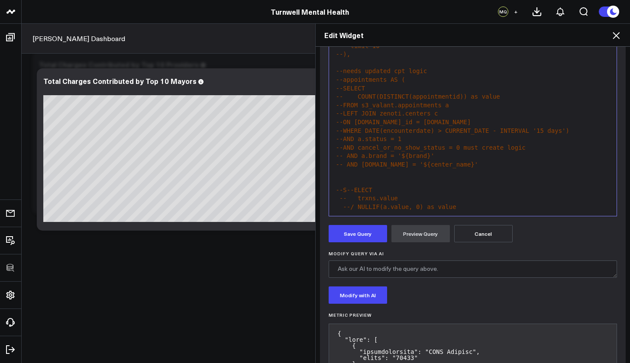
scroll to position [169, 0]
click at [358, 228] on button "Save Query" at bounding box center [358, 231] width 58 height 17
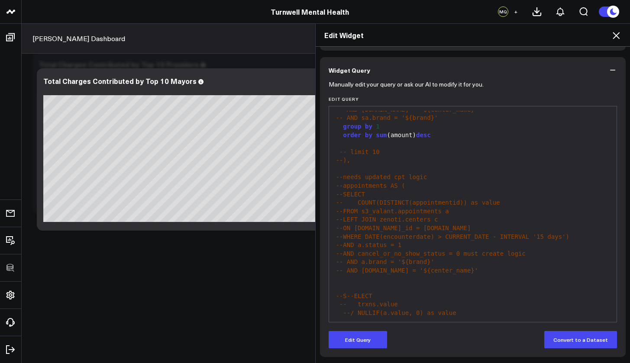
scroll to position [61, 0]
click at [581, 36] on icon at bounding box center [616, 35] width 10 height 10
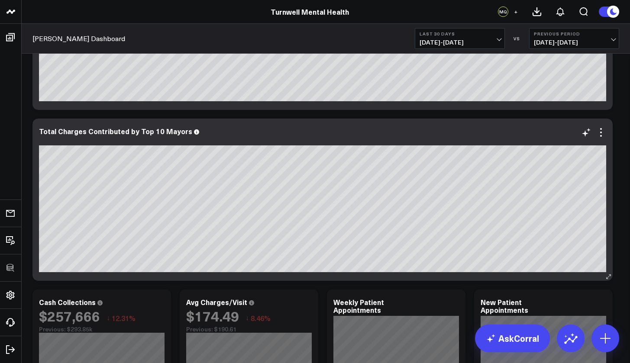
scroll to position [290, 0]
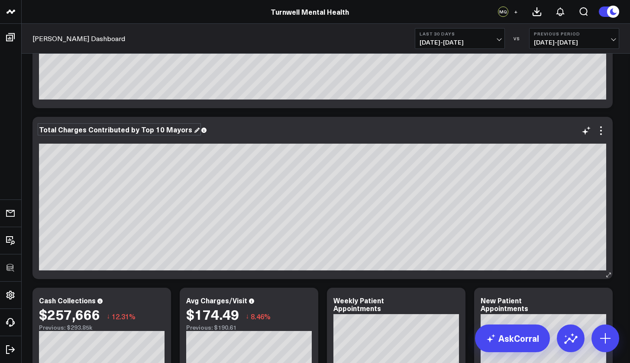
click at [164, 128] on div "Total Charges Contributed by Top 10 Mayors" at bounding box center [119, 130] width 161 height 10
click at [142, 129] on div "Total Charges Contributed by Top 10 Mayors" at bounding box center [119, 130] width 161 height 10
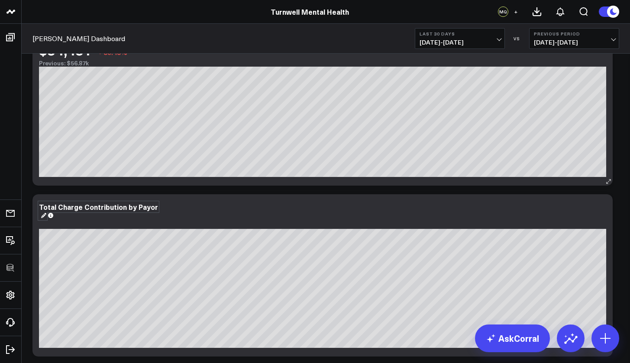
scroll to position [160, 0]
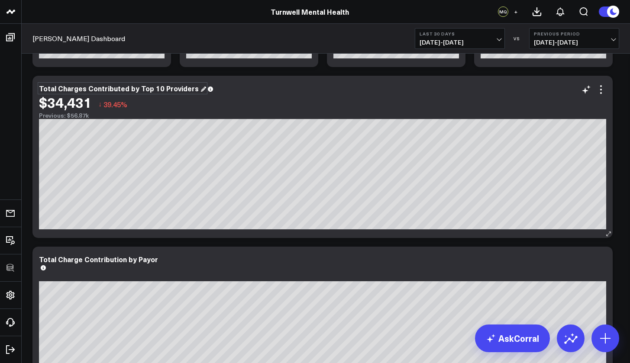
click at [146, 90] on div "Total Charges Contributed by Top 10 Providers" at bounding box center [122, 89] width 167 height 10
click at [125, 88] on div "Total Charges Contributed by Top 10 Providers" at bounding box center [122, 89] width 167 height 10
click at [123, 88] on div "Total Charges Contributed by Top 10 Providers" at bounding box center [122, 89] width 167 height 10
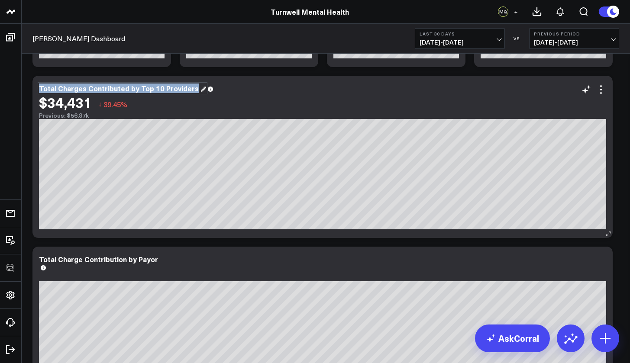
click at [123, 88] on div "Total Charges Contributed by Top 10 Providers" at bounding box center [122, 89] width 167 height 10
drag, startPoint x: 123, startPoint y: 88, endPoint x: 79, endPoint y: 90, distance: 44.7
click at [79, 90] on div "Total Charges Contributed by Top 10 Providers" at bounding box center [122, 89] width 167 height 10
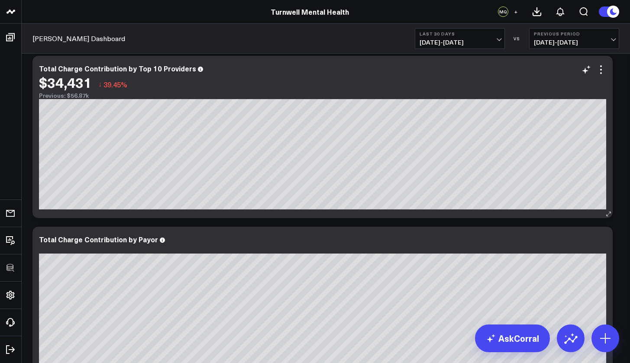
scroll to position [357, 0]
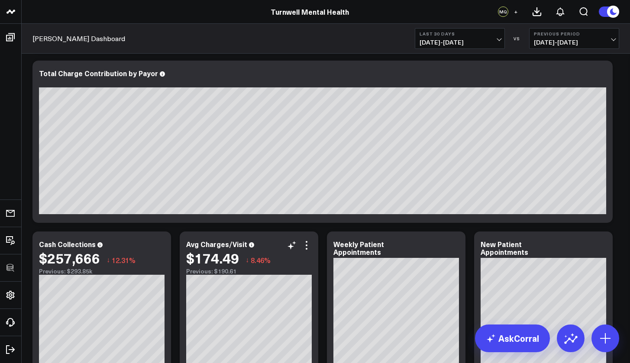
scroll to position [330, 0]
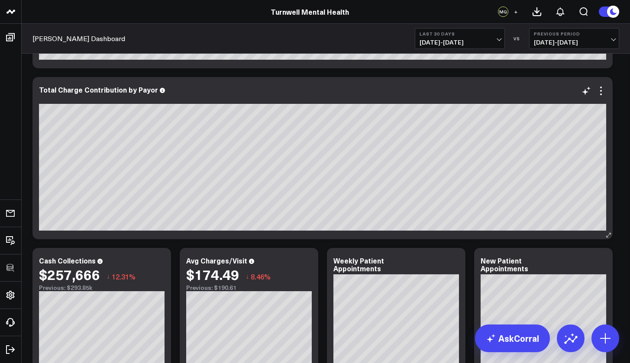
click at [258, 84] on div "Total Charge Contribution by Payor" at bounding box center [322, 158] width 580 height 162
drag, startPoint x: 257, startPoint y: 86, endPoint x: 285, endPoint y: 233, distance: 149.8
click at [285, 233] on div "Total Charge Contribution by Payor" at bounding box center [322, 158] width 580 height 162
click at [581, 232] on icon at bounding box center [608, 235] width 6 height 6
click at [581, 237] on div "Total Charge Contribution by Payor Noridian Medicare of [US_STATE]" at bounding box center [322, 158] width 580 height 162
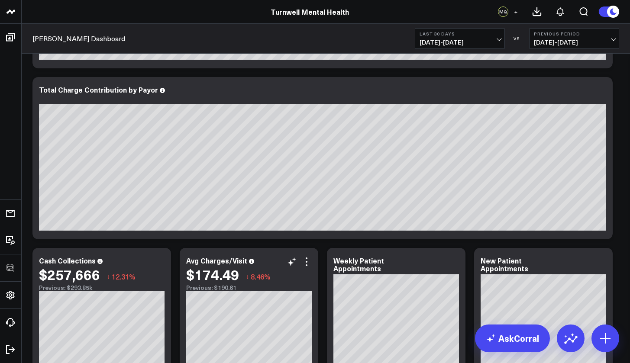
drag, startPoint x: 598, startPoint y: 237, endPoint x: 306, endPoint y: 271, distance: 294.2
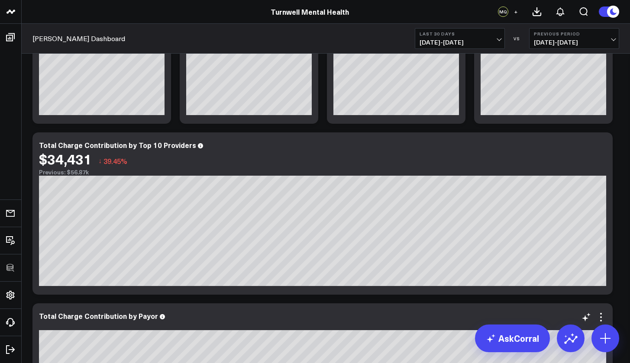
scroll to position [0, 0]
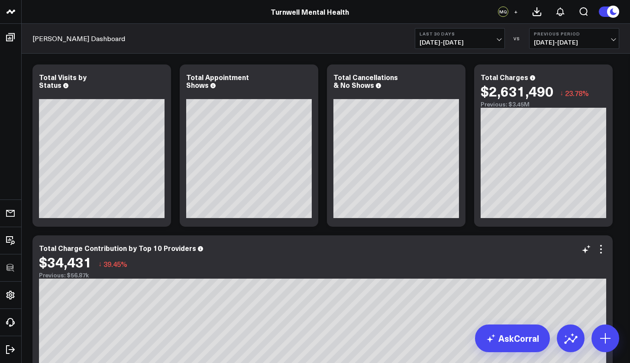
click at [581, 252] on div "Total Charge Contribution by Top 10 Providers $34,431 ↓ 39.45% Previous: $56.87k" at bounding box center [322, 317] width 580 height 162
click at [581, 329] on icon at bounding box center [605, 339] width 14 height 14
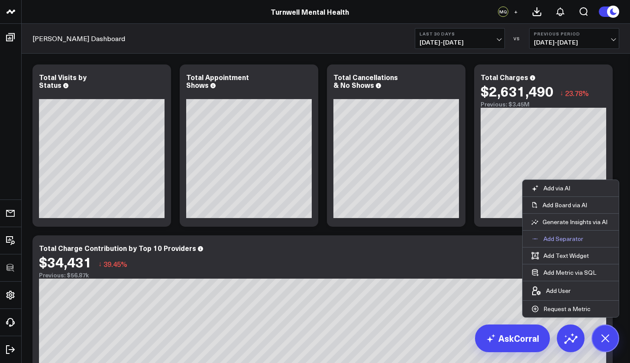
click at [558, 236] on p "Add Separator" at bounding box center [563, 239] width 40 height 8
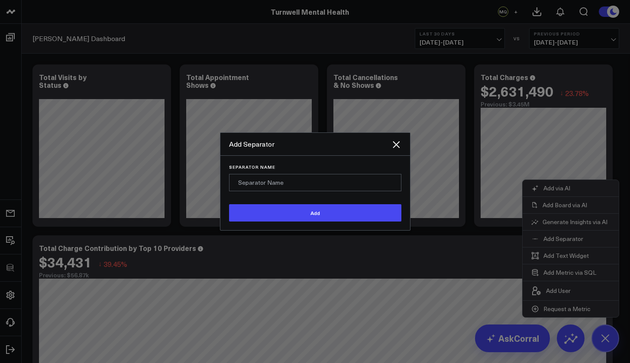
click at [311, 178] on input "Separator Name" at bounding box center [315, 182] width 172 height 17
type input "D"
type input "Data Investigations"
click at [315, 213] on button "Add" at bounding box center [315, 212] width 172 height 17
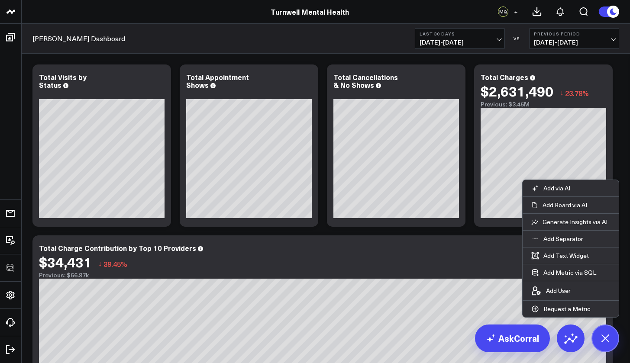
scroll to position [1630, 0]
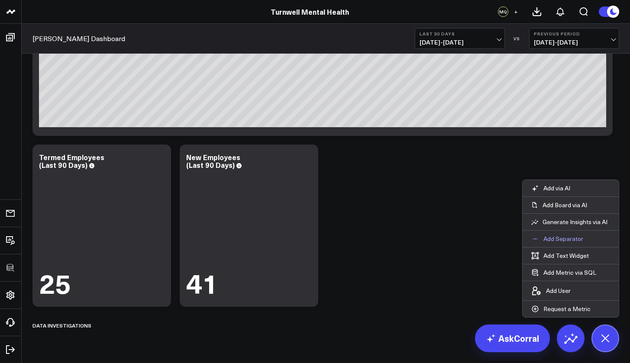
click at [549, 240] on p "Add Separator" at bounding box center [563, 239] width 40 height 8
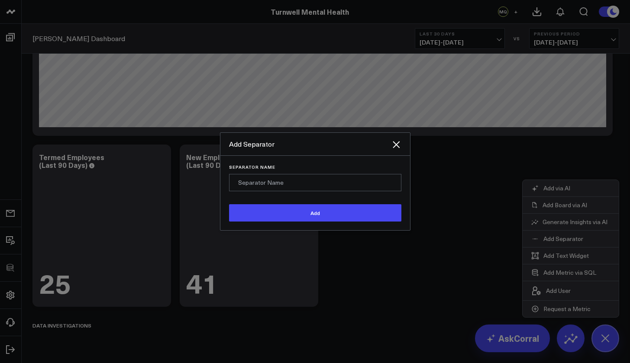
click at [353, 187] on input "Separator Name" at bounding box center [315, 182] width 172 height 17
type input "E"
type input "H"
type input "Paylocity"
click at [315, 213] on button "Add" at bounding box center [315, 212] width 172 height 17
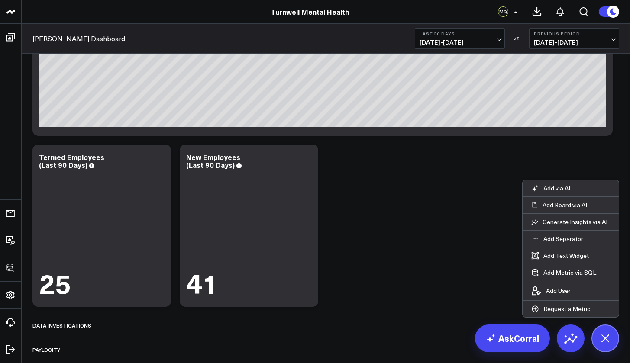
scroll to position [1679, 0]
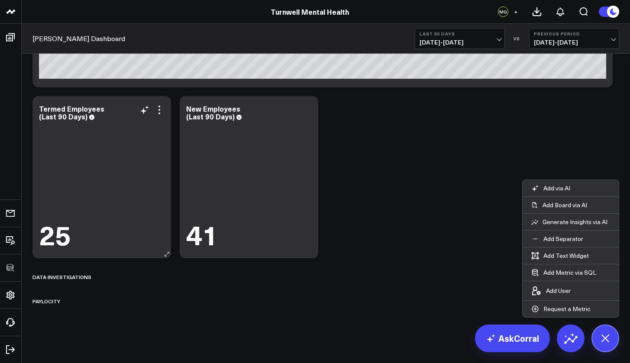
drag, startPoint x: 53, startPoint y: 302, endPoint x: 124, endPoint y: 100, distance: 214.2
drag, startPoint x: 124, startPoint y: 105, endPoint x: 116, endPoint y: 321, distance: 216.2
click at [146, 178] on div "25" at bounding box center [102, 186] width 126 height 127
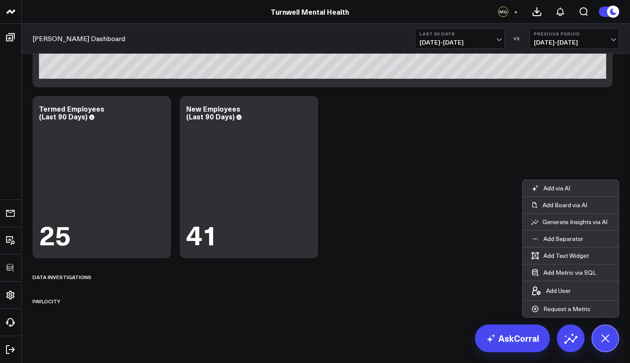
drag, startPoint x: 146, startPoint y: 177, endPoint x: 110, endPoint y: 338, distance: 164.5
click at [57, 298] on div "Paylocity" at bounding box center [46, 301] width 28 height 20
click at [49, 303] on div "Paylocity" at bounding box center [46, 301] width 28 height 20
drag, startPoint x: 49, startPoint y: 303, endPoint x: 64, endPoint y: 336, distance: 37.0
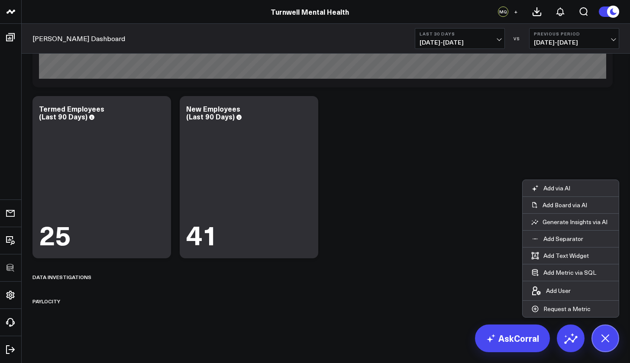
click at [214, 186] on div "41" at bounding box center [249, 186] width 126 height 127
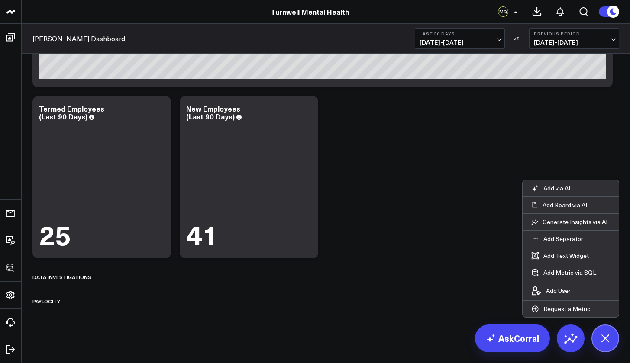
drag, startPoint x: 220, startPoint y: 183, endPoint x: 105, endPoint y: 339, distance: 194.4
click at [581, 329] on icon at bounding box center [604, 338] width 19 height 19
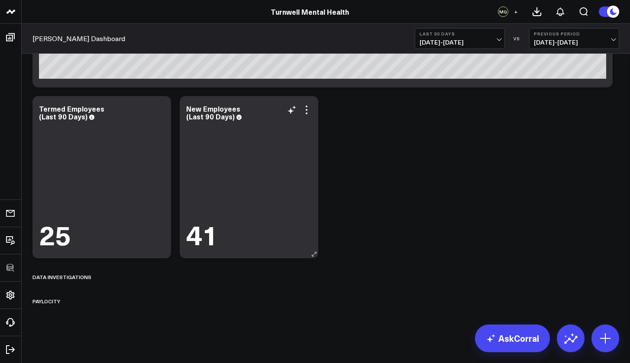
click at [259, 207] on div "41" at bounding box center [249, 186] width 126 height 127
drag, startPoint x: 259, startPoint y: 207, endPoint x: 308, endPoint y: 289, distance: 96.3
click at [313, 249] on div "New Employees (Last 90 Days) 41" at bounding box center [249, 177] width 139 height 162
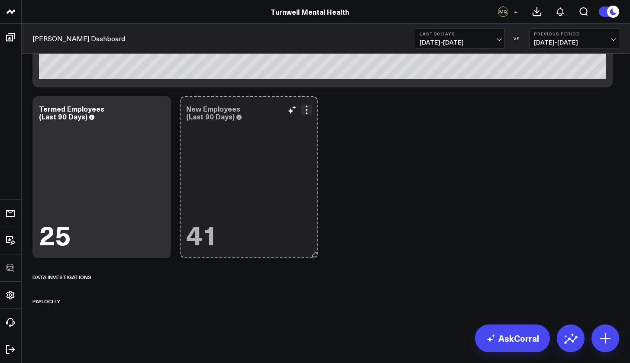
drag, startPoint x: 314, startPoint y: 252, endPoint x: 285, endPoint y: 250, distance: 29.1
click at [287, 246] on div "New Employees (Last 90 Days) 41 So sorry. The query returned no results. Ask a …" at bounding box center [249, 177] width 139 height 162
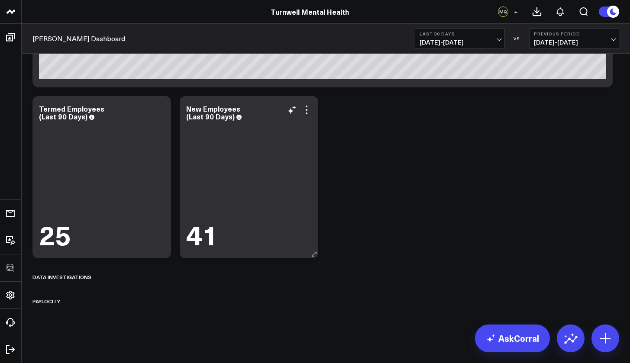
click at [282, 257] on div "New Employees (Last 90 Days) 41" at bounding box center [249, 177] width 139 height 162
drag, startPoint x: 279, startPoint y: 233, endPoint x: 365, endPoint y: 237, distance: 86.7
click at [305, 108] on icon at bounding box center [306, 110] width 10 height 10
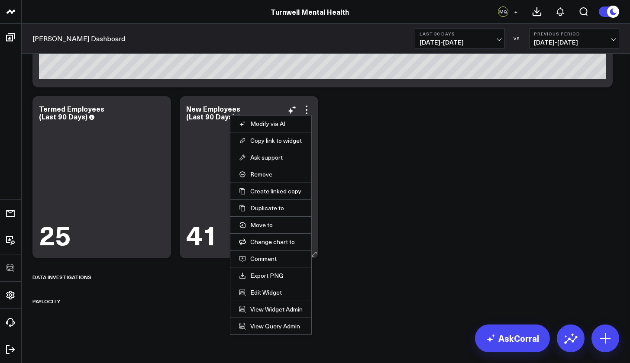
click at [194, 188] on div "41" at bounding box center [249, 186] width 126 height 127
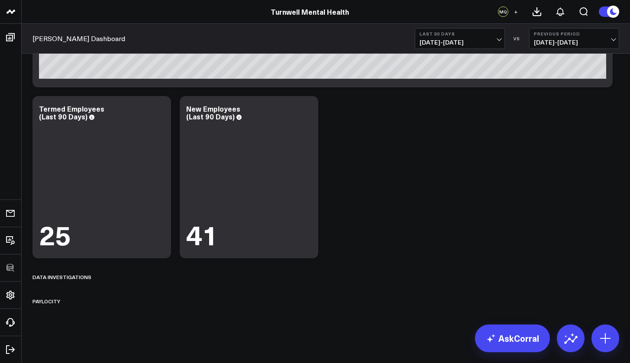
click at [79, 278] on div "Data Investigations" at bounding box center [61, 277] width 59 height 20
click at [62, 297] on div "Paylocity" at bounding box center [325, 301] width 587 height 20
drag, startPoint x: 54, startPoint y: 305, endPoint x: 133, endPoint y: 238, distance: 103.8
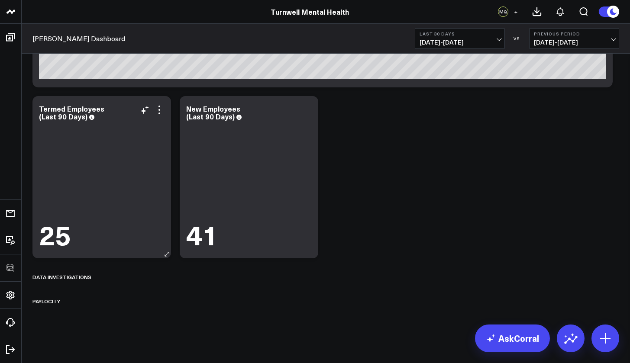
scroll to position [1605, 0]
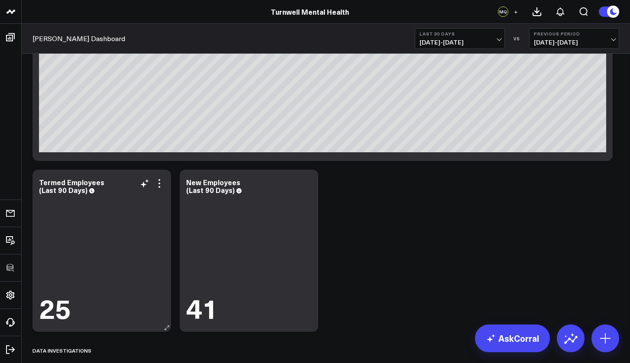
click at [63, 172] on div "Termed Employees (Last 90 Days) 25" at bounding box center [101, 251] width 139 height 162
drag, startPoint x: 63, startPoint y: 172, endPoint x: 78, endPoint y: 204, distance: 34.7
click at [130, 280] on div "Termed Employees (Last 90 Days) 25" at bounding box center [101, 251] width 139 height 162
drag, startPoint x: 95, startPoint y: 156, endPoint x: 136, endPoint y: 154, distance: 41.2
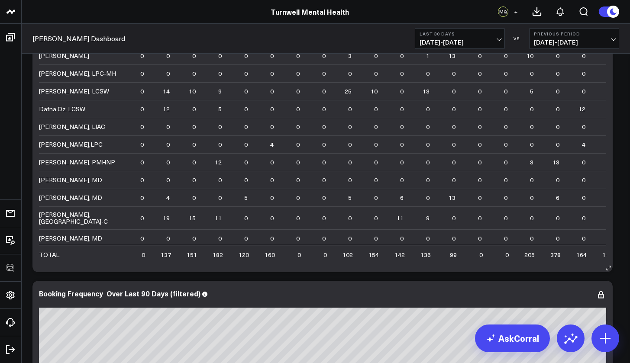
scroll to position [1321, 0]
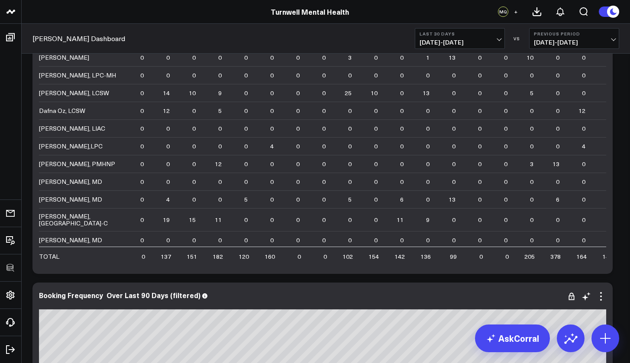
click at [448, 329] on div "Booking Frequency Over Last 90 Days (filtered)" at bounding box center [322, 364] width 580 height 162
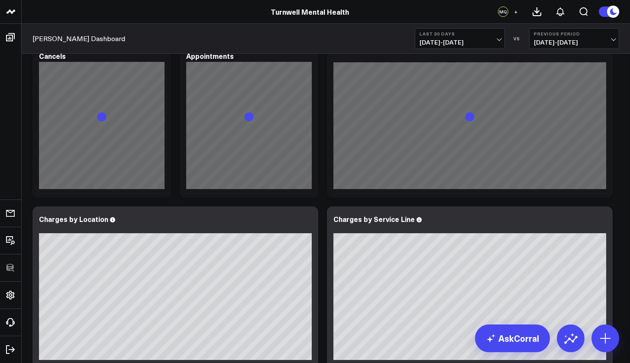
scroll to position [695, 0]
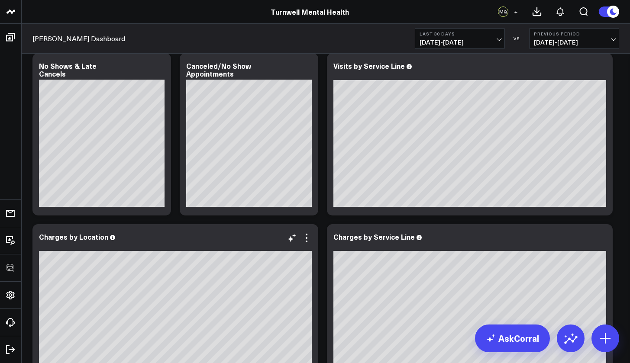
click at [235, 259] on div "Modify via AI Copy link to widget Ask support Remove Create linked copy Executi…" at bounding box center [325, 330] width 595 height 1930
click at [237, 237] on div "Charges by Location" at bounding box center [175, 237] width 273 height 8
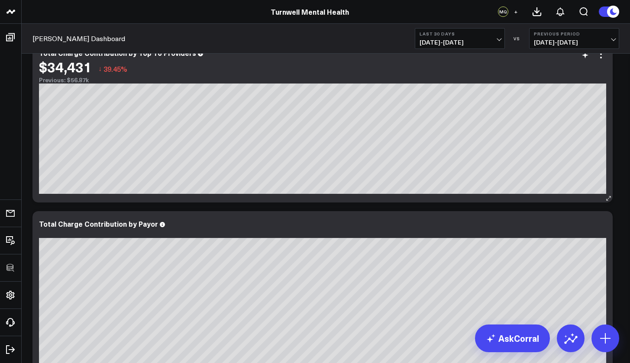
scroll to position [18, 0]
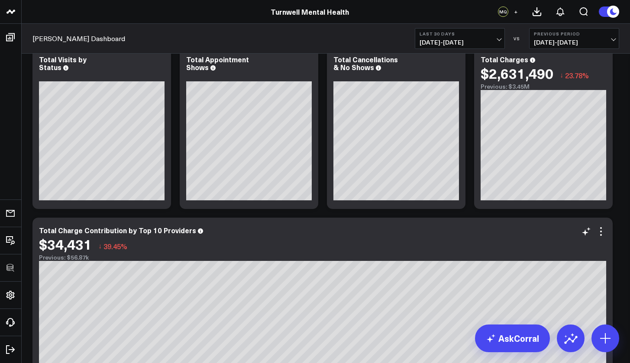
click at [339, 240] on div "$34,431 ↓ 39.45%" at bounding box center [322, 244] width 567 height 16
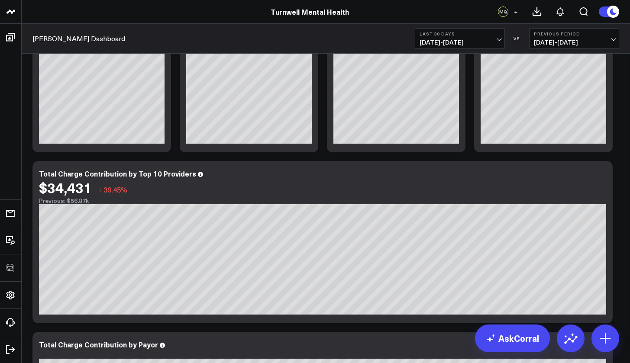
scroll to position [0, 0]
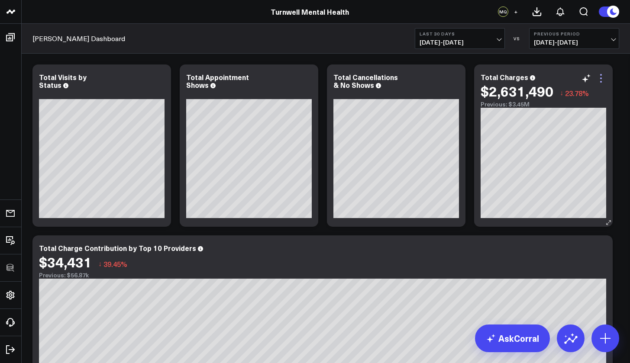
click at [581, 81] on icon at bounding box center [601, 78] width 10 height 10
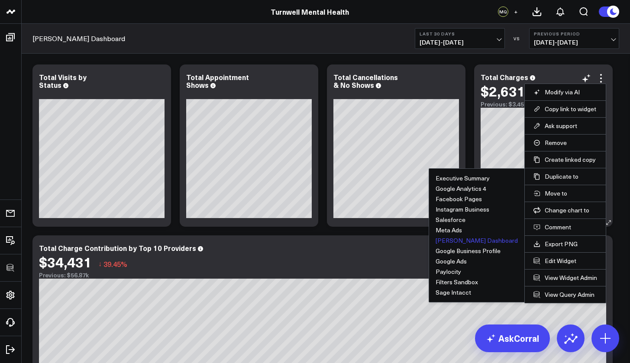
click at [484, 240] on button "[PERSON_NAME] Dashboard" at bounding box center [477, 241] width 82 height 6
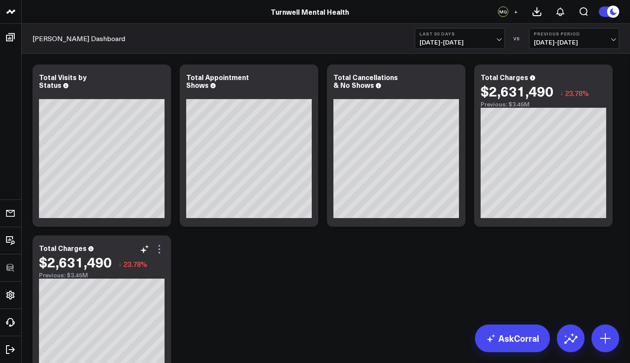
click at [161, 254] on icon at bounding box center [159, 249] width 10 height 10
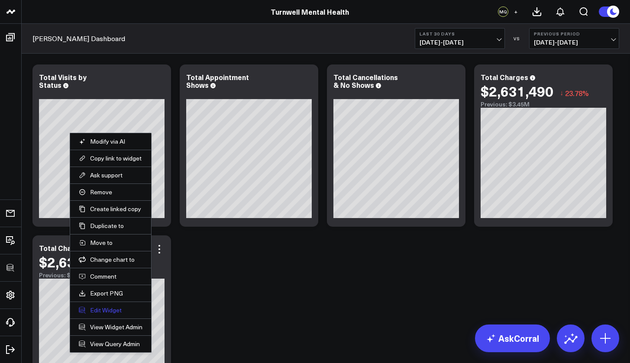
click at [117, 311] on button "Edit Widget" at bounding box center [111, 311] width 64 height 8
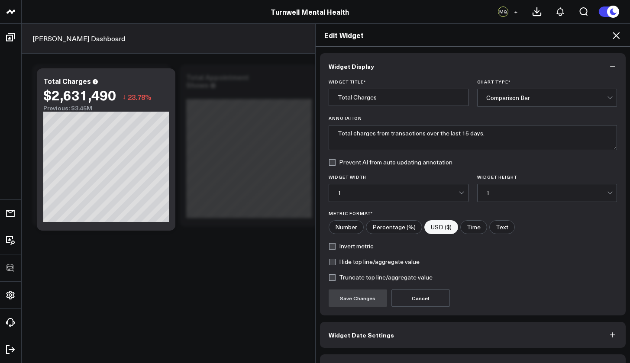
click at [495, 104] on div "Comparison Bar" at bounding box center [546, 97] width 121 height 17
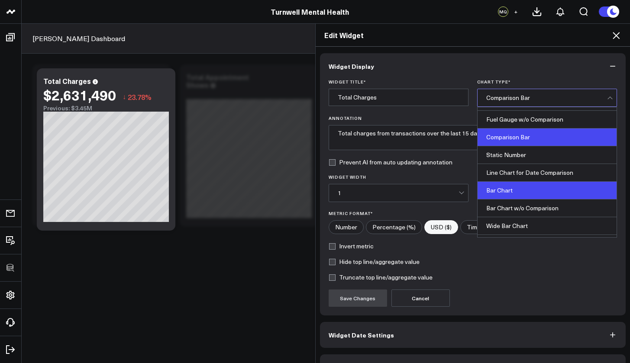
scroll to position [79, 0]
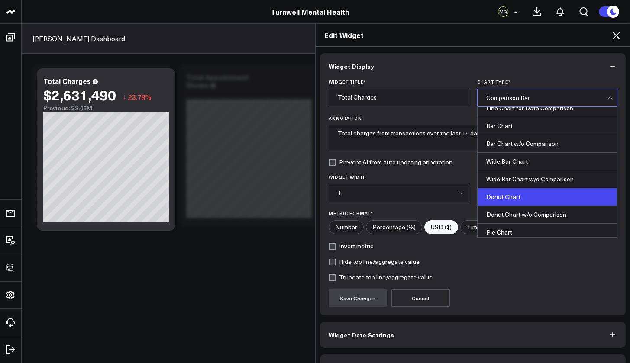
click at [508, 191] on div "Donut Chart" at bounding box center [547, 197] width 139 height 18
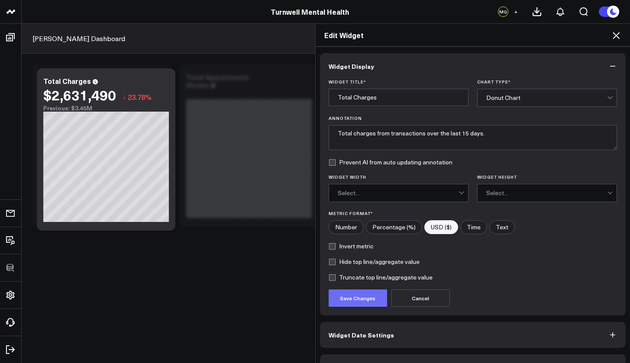
click at [363, 294] on button "Save Changes" at bounding box center [358, 298] width 58 height 17
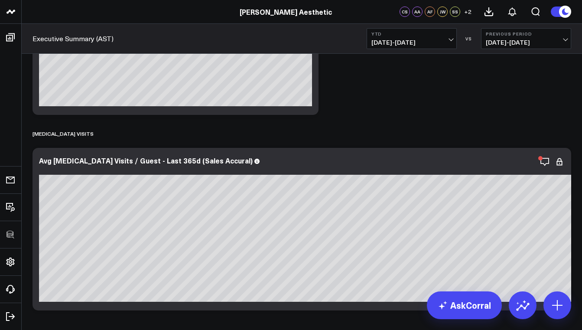
scroll to position [9228, 0]
